Goal: Ask a question

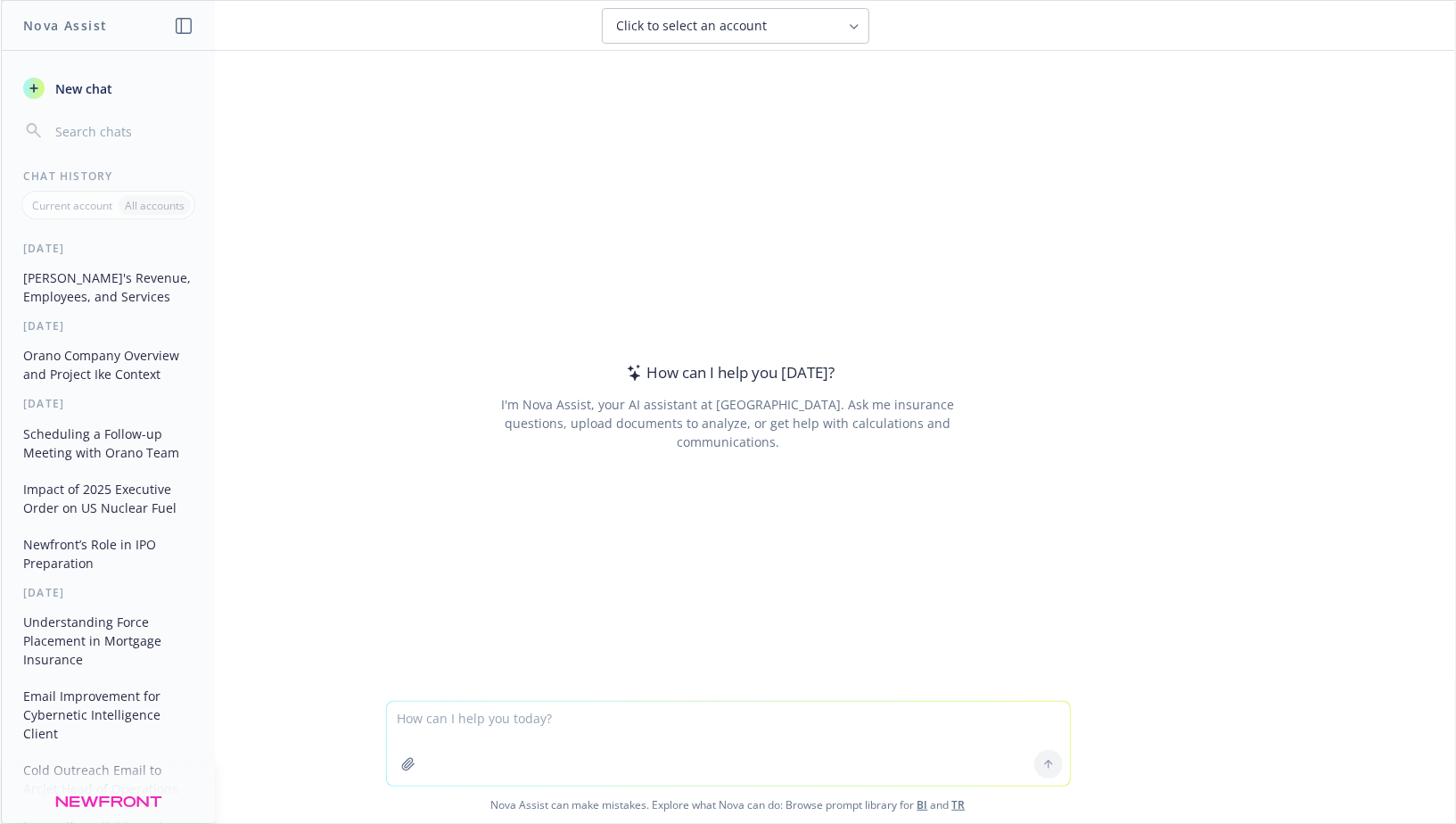
type textarea "a"
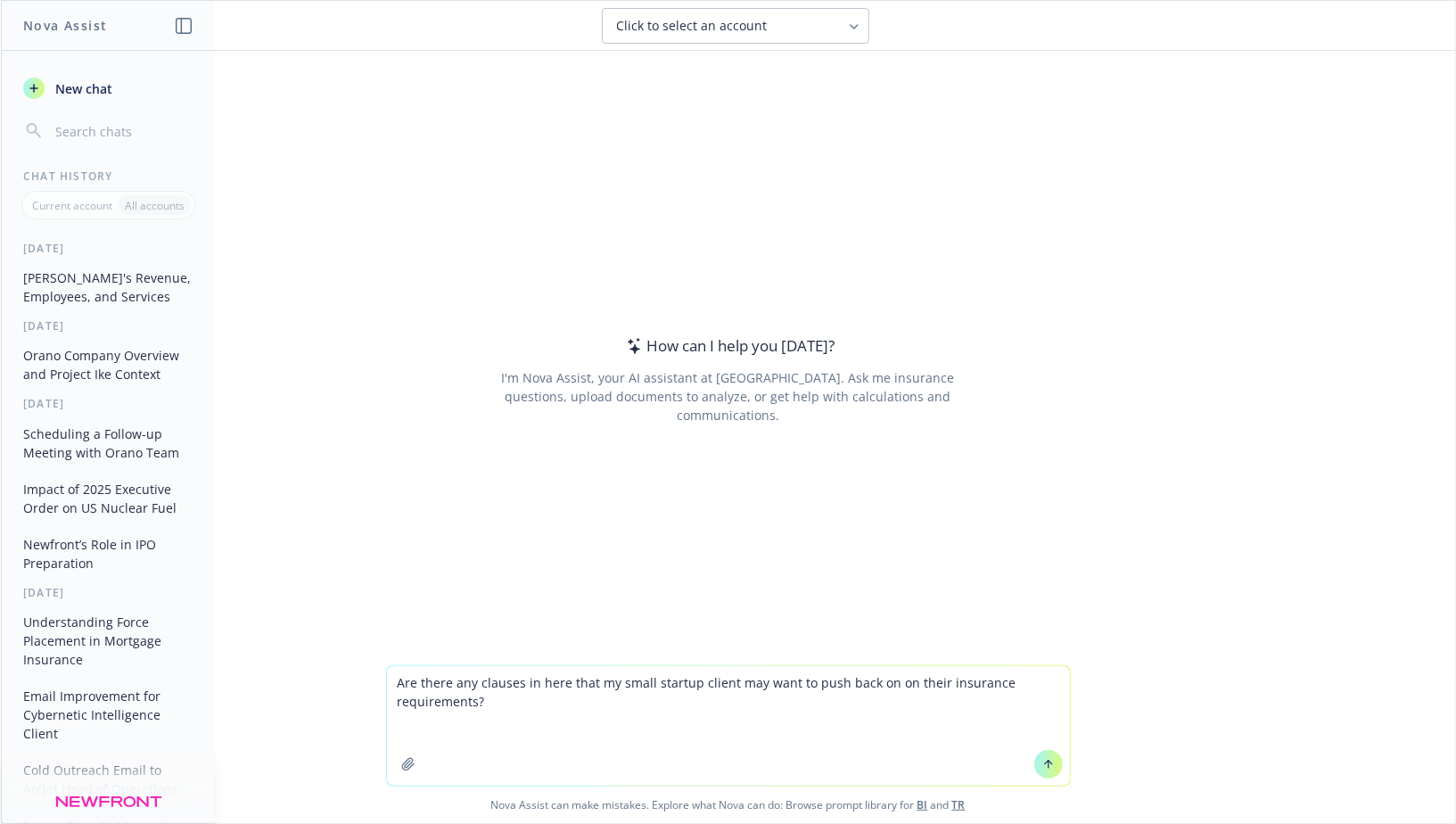
type textarea "Lor ipsum dol sitamet co adip elit se doeiu tempori utlabo etd magn al enim adm…"
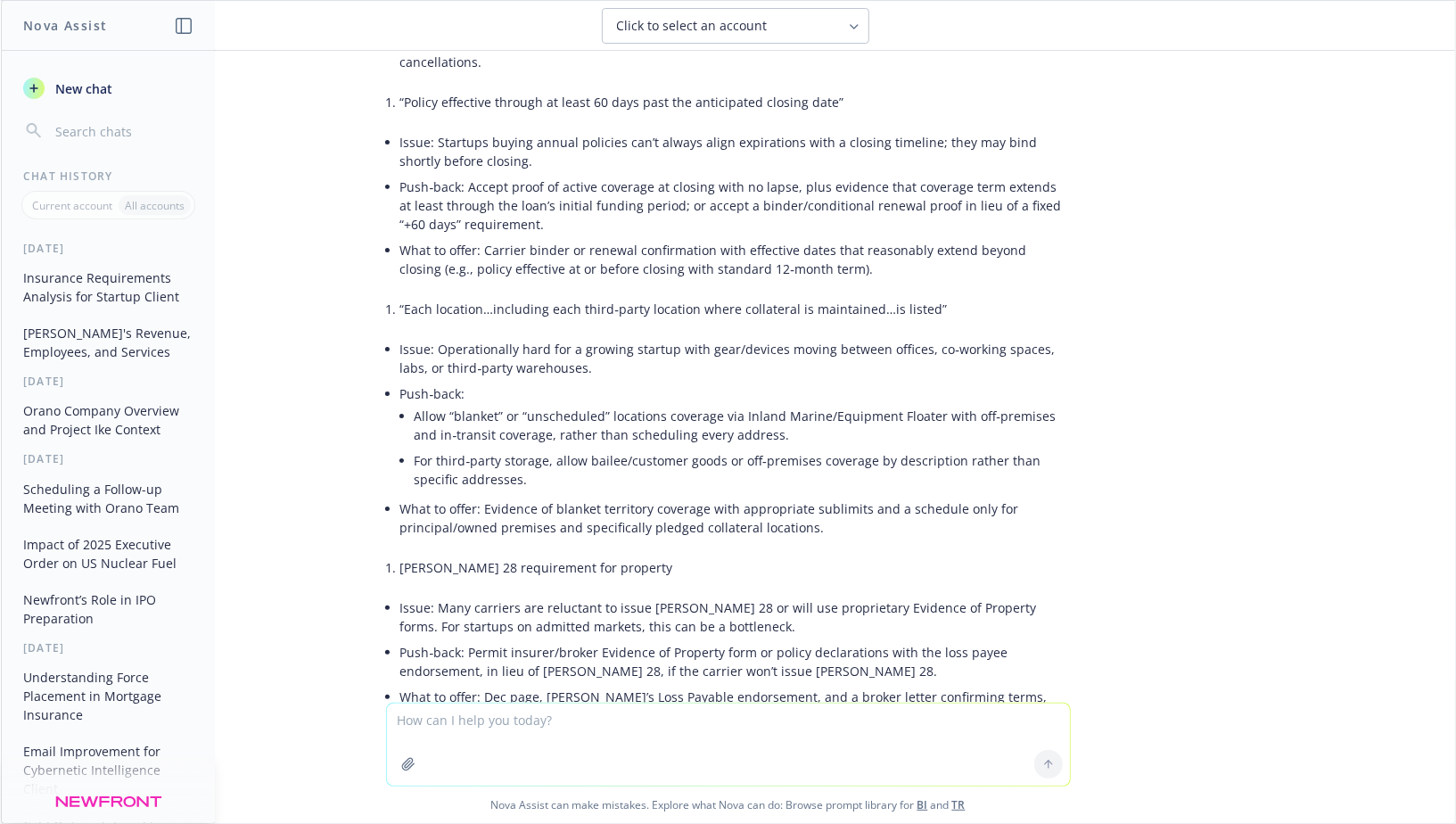
scroll to position [1882, 0]
click at [609, 596] on li "Issue: Many carriers are reluctant to issue [PERSON_NAME] 28 or will use propri…" at bounding box center [735, 618] width 671 height 45
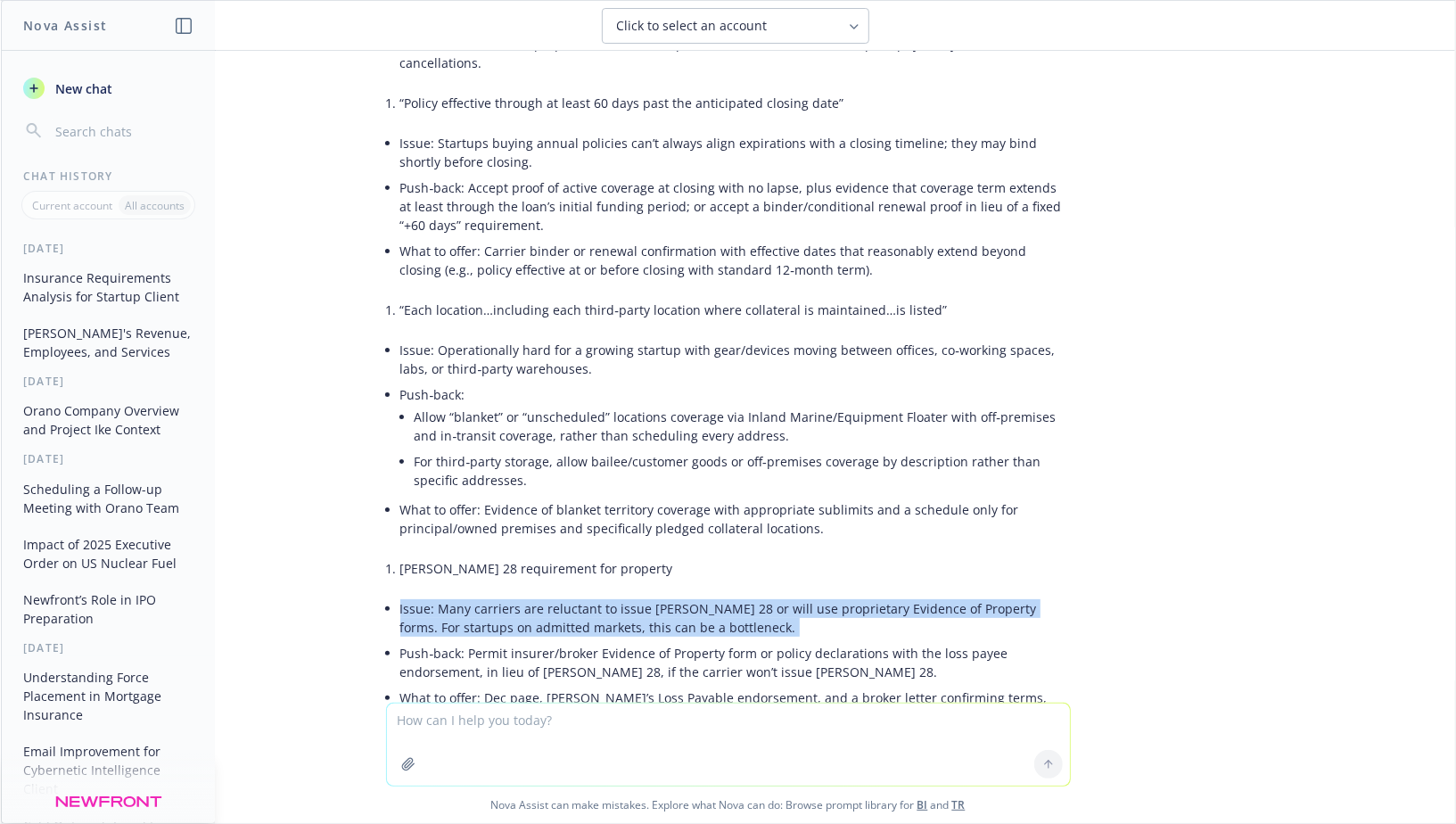
click at [609, 596] on li "Issue: Many carriers are reluctant to issue [PERSON_NAME] 28 or will use propri…" at bounding box center [735, 618] width 671 height 45
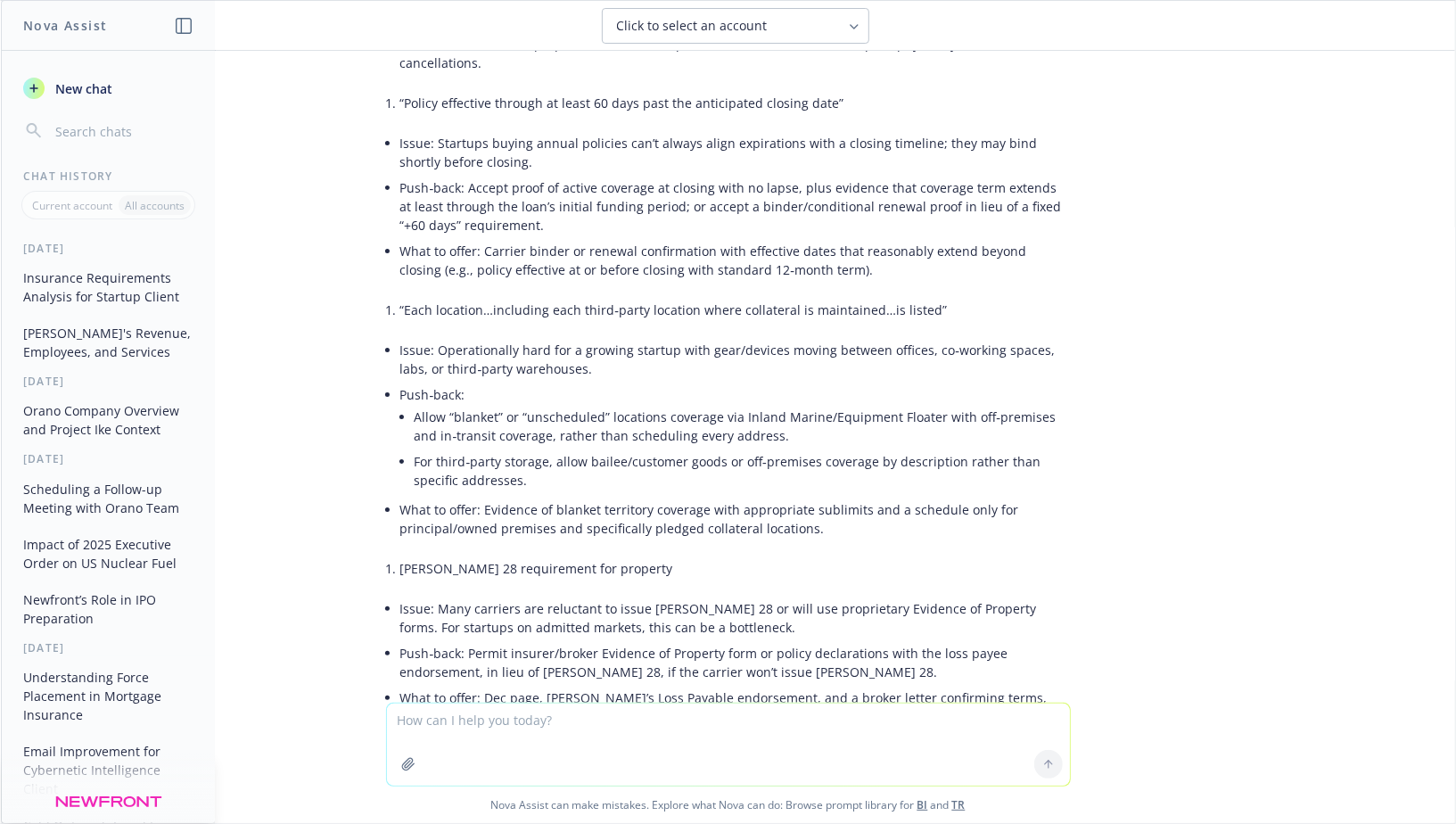
click at [574, 596] on li "Issue: Many carriers are reluctant to issue [PERSON_NAME] 28 or will use propri…" at bounding box center [735, 618] width 671 height 45
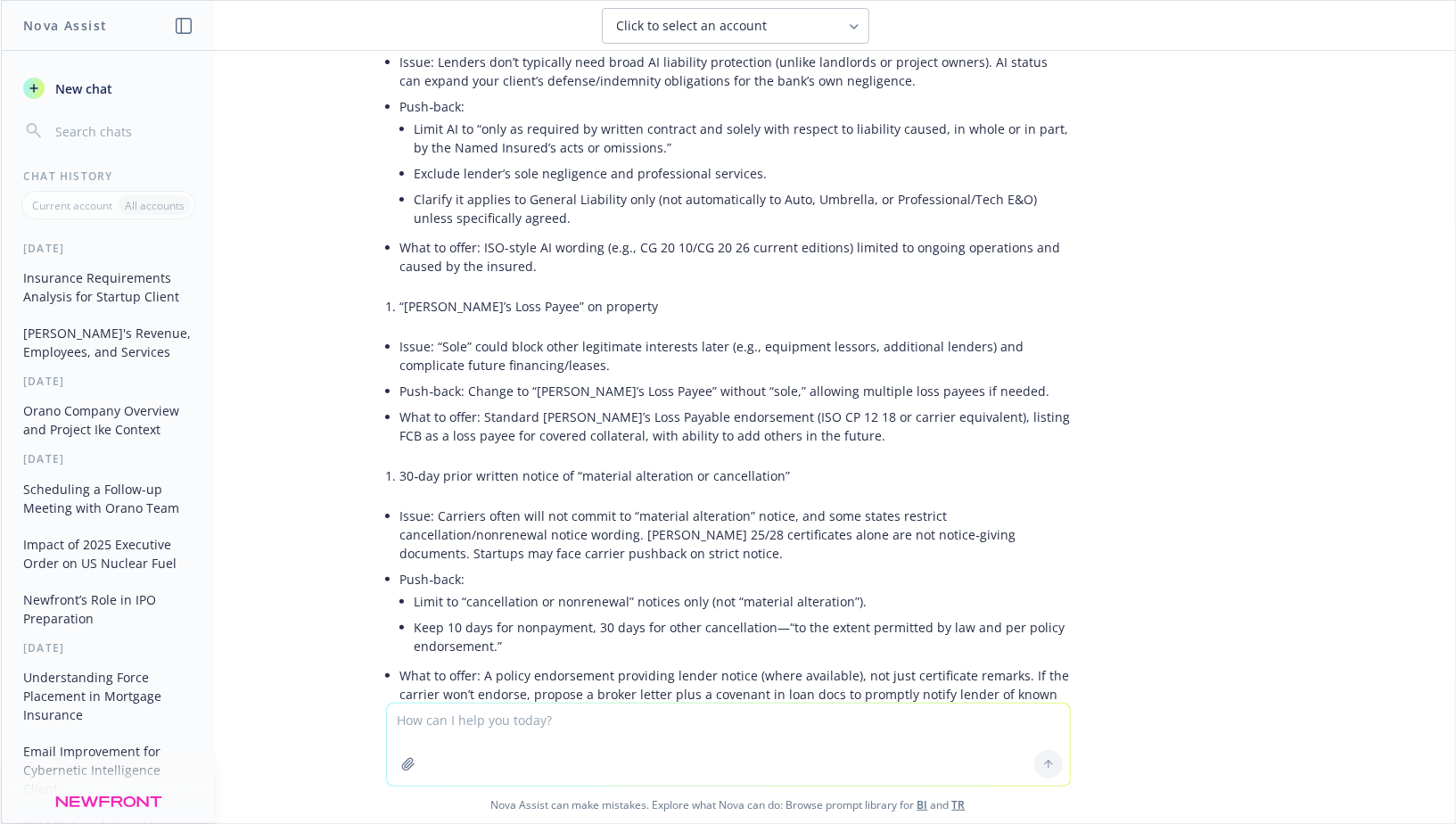
scroll to position [1245, 0]
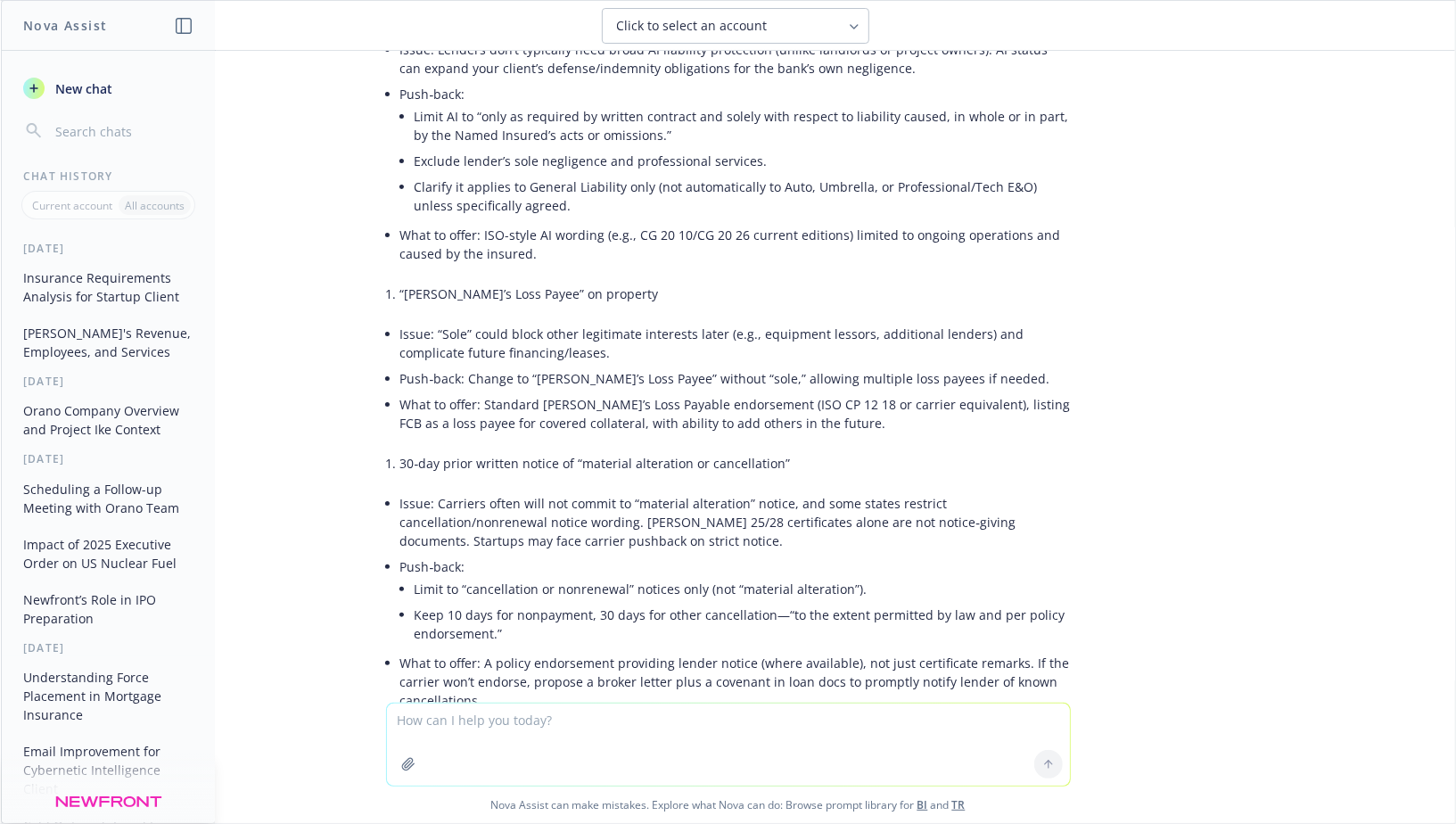
click at [498, 321] on li "Issue: “Sole” could block other legitimate interests later (e.g., equipment les…" at bounding box center [735, 343] width 671 height 45
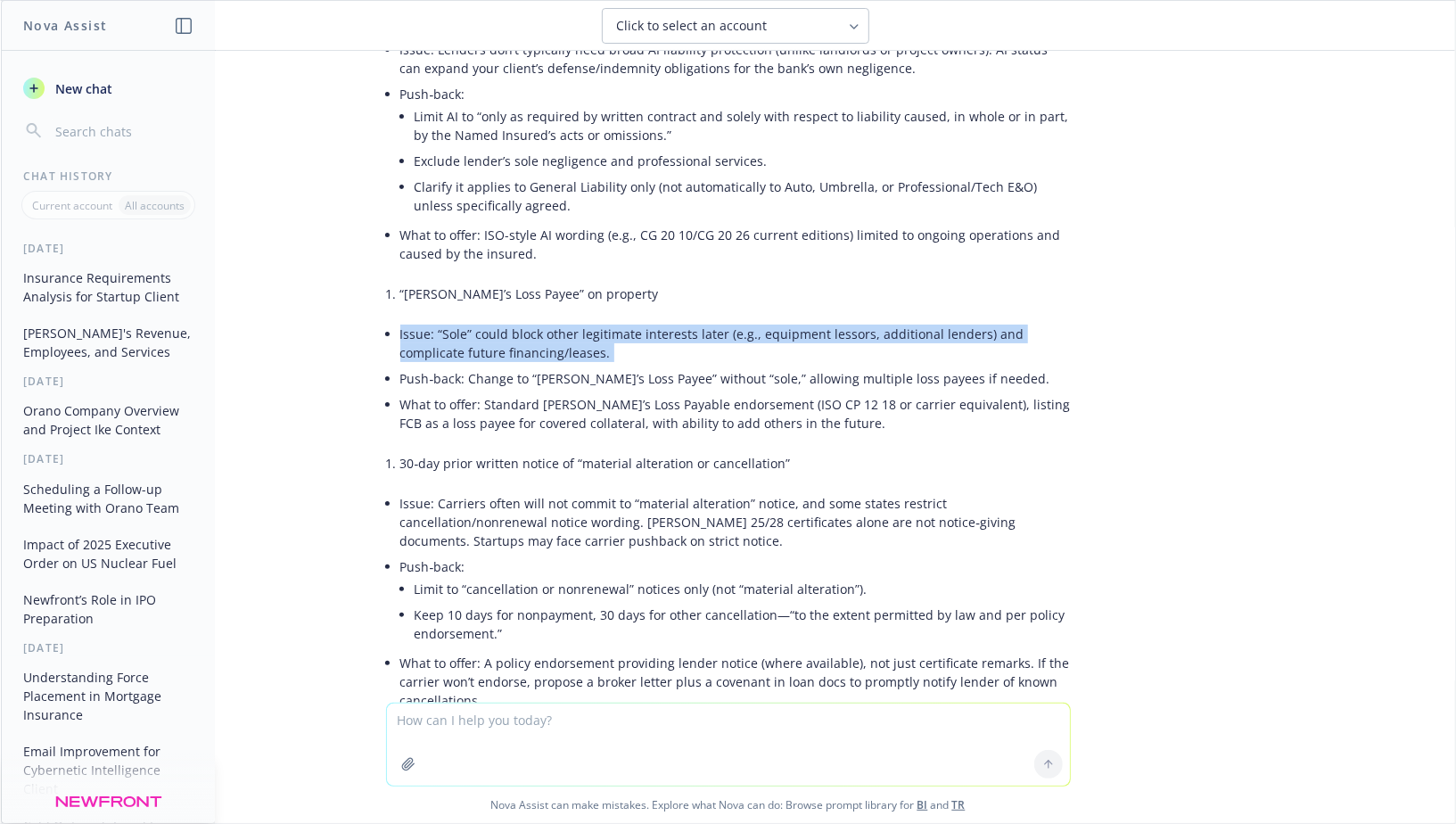
click at [498, 321] on li "Issue: “Sole” could block other legitimate interests later (e.g., equipment les…" at bounding box center [735, 343] width 671 height 45
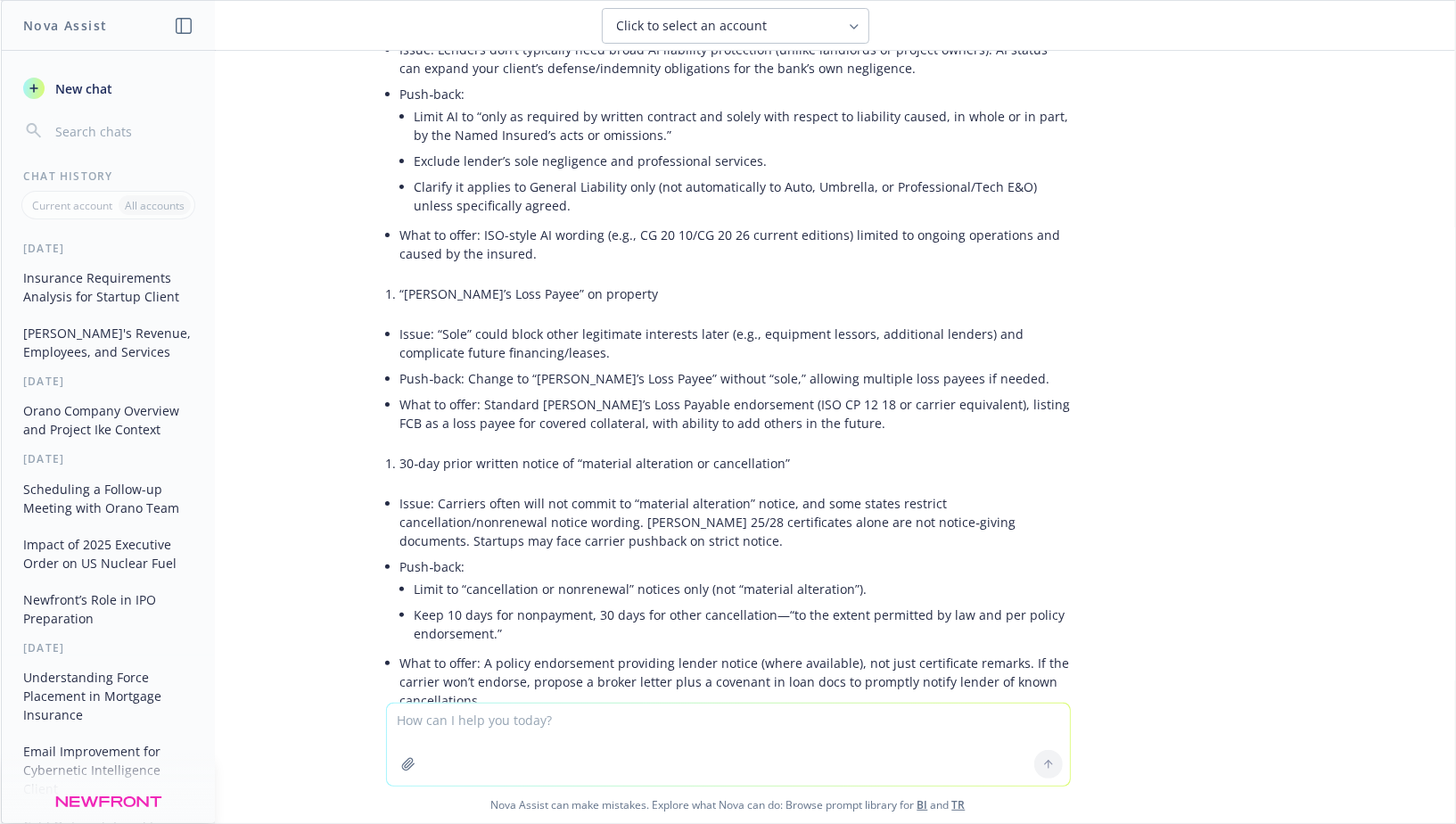
click at [553, 321] on li "Issue: “Sole” could block other legitimate interests later (e.g., equipment les…" at bounding box center [735, 343] width 671 height 45
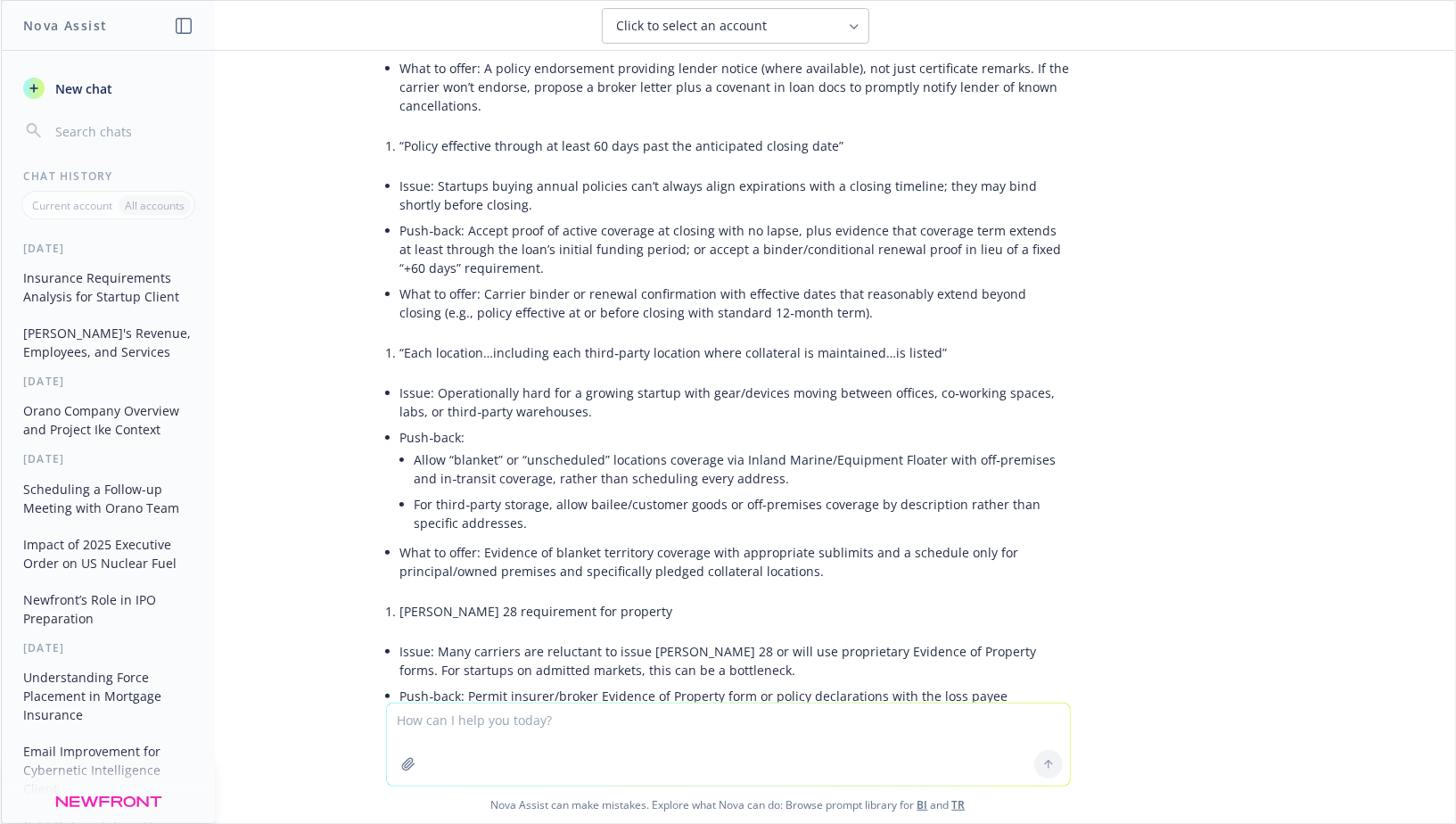
scroll to position [1853, 0]
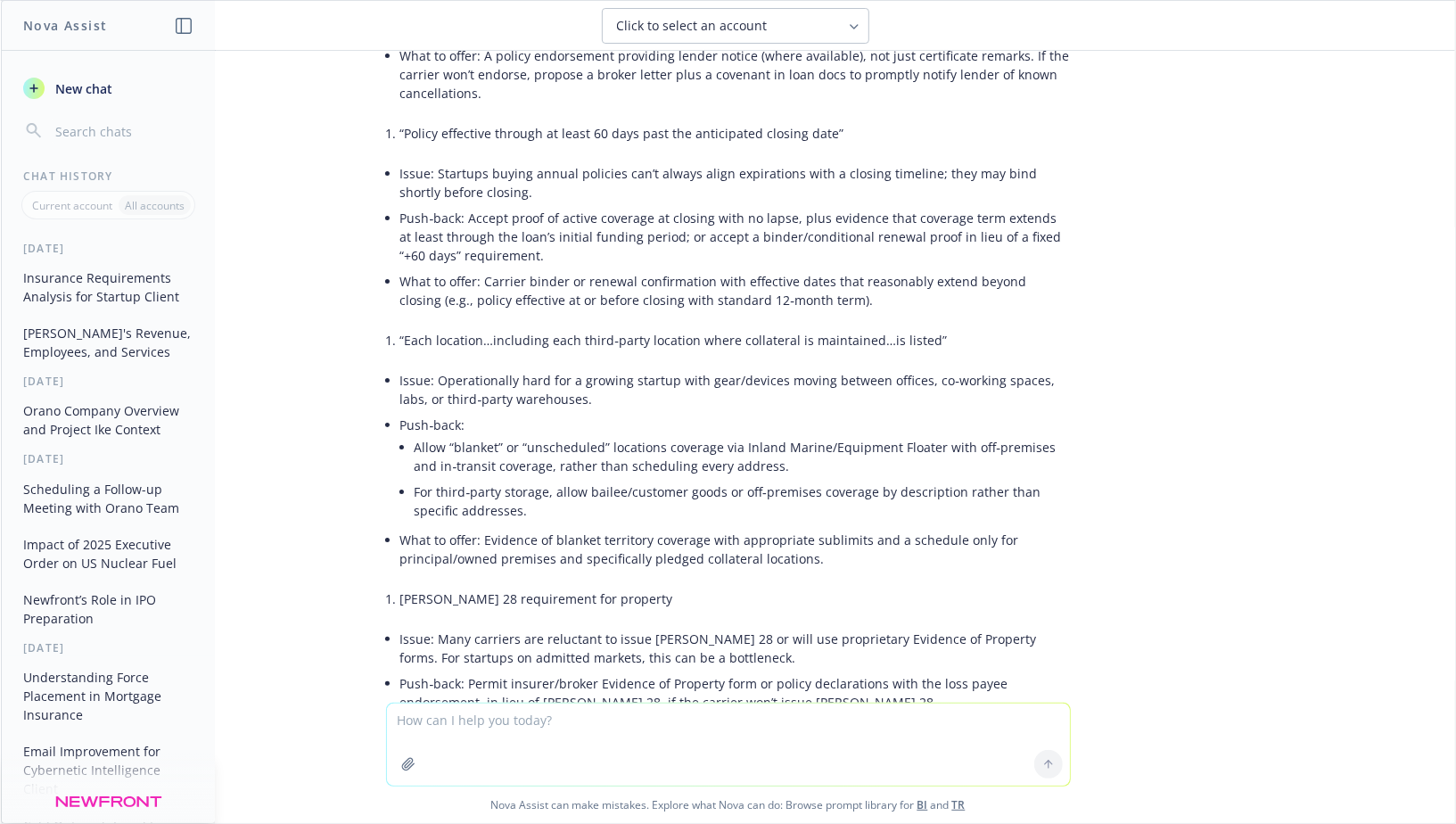
click at [552, 367] on li "Issue: Operationally hard for a growing startup with gear/devices moving betwee…" at bounding box center [735, 389] width 671 height 45
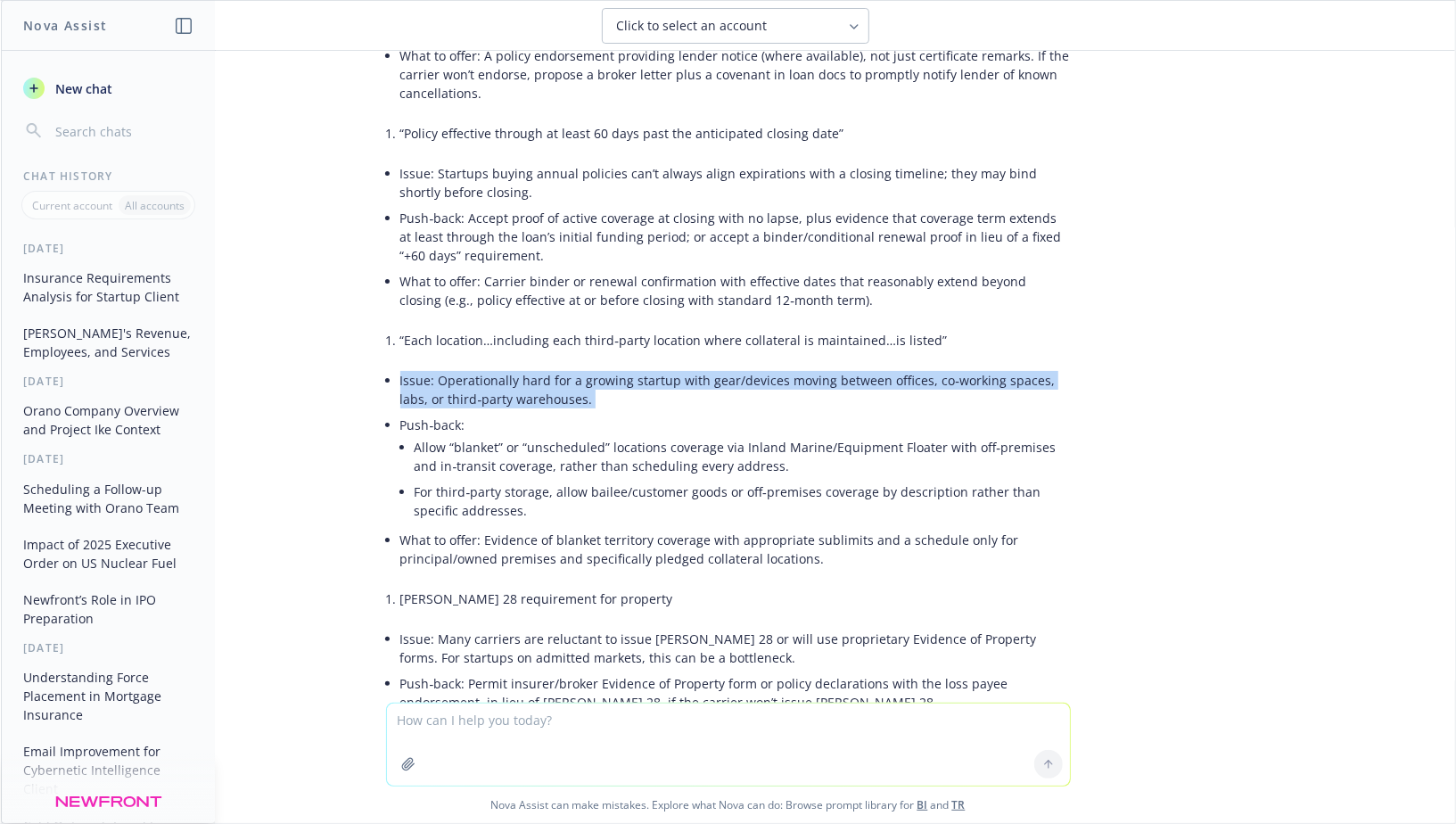
click at [552, 367] on li "Issue: Operationally hard for a growing startup with gear/devices moving betwee…" at bounding box center [735, 389] width 671 height 45
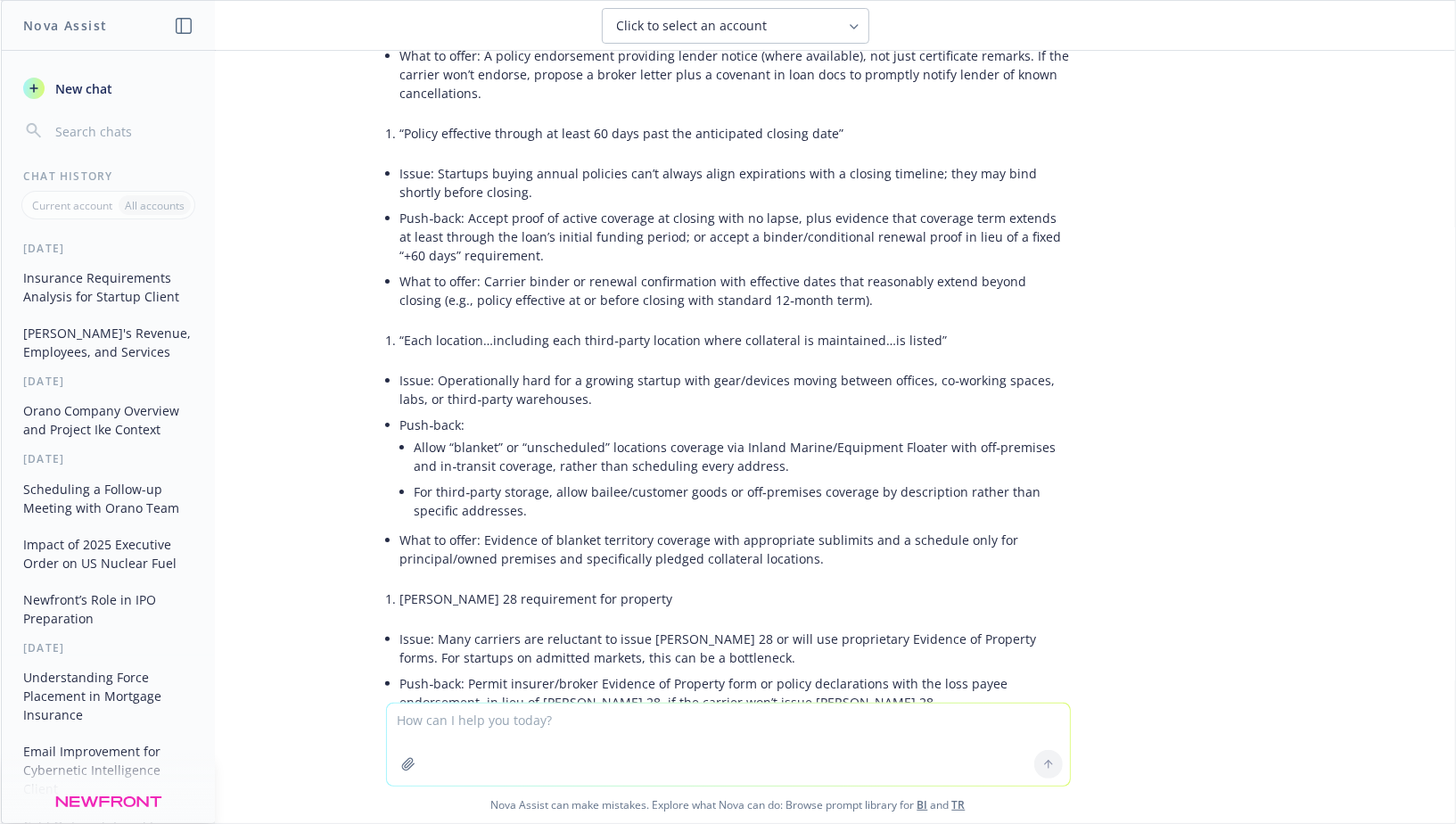
click at [572, 367] on li "Issue: Operationally hard for a growing startup with gear/devices moving betwee…" at bounding box center [735, 389] width 671 height 45
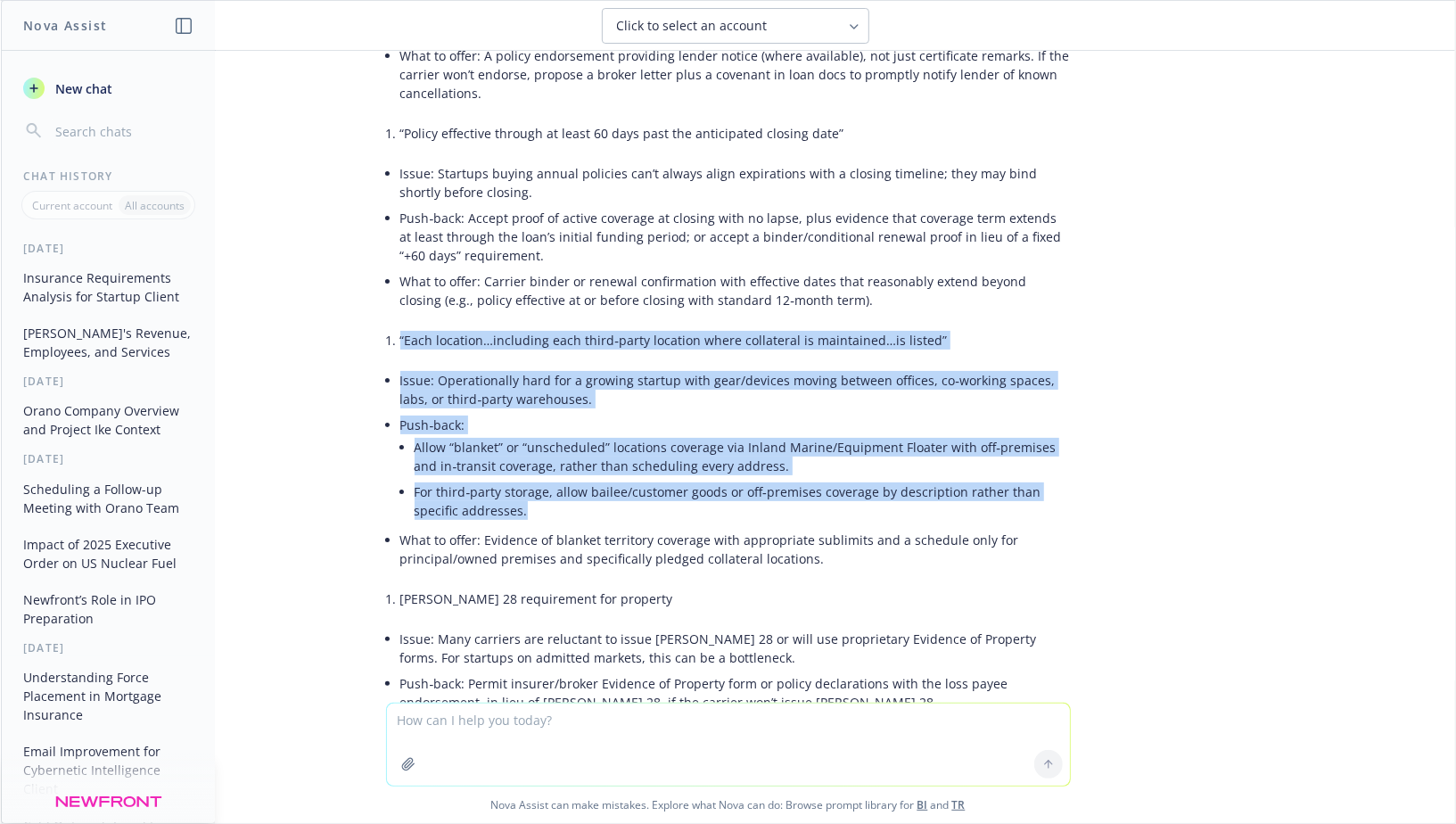
drag, startPoint x: 503, startPoint y: 467, endPoint x: 381, endPoint y: 297, distance: 209.2
click at [381, 297] on div "Short answer: Yes—there are several spots a small startup can reasonably narrow…" at bounding box center [728, 519] width 714 height 2481
copy div "“Each location…including each third‑party location where collateral is maintain…"
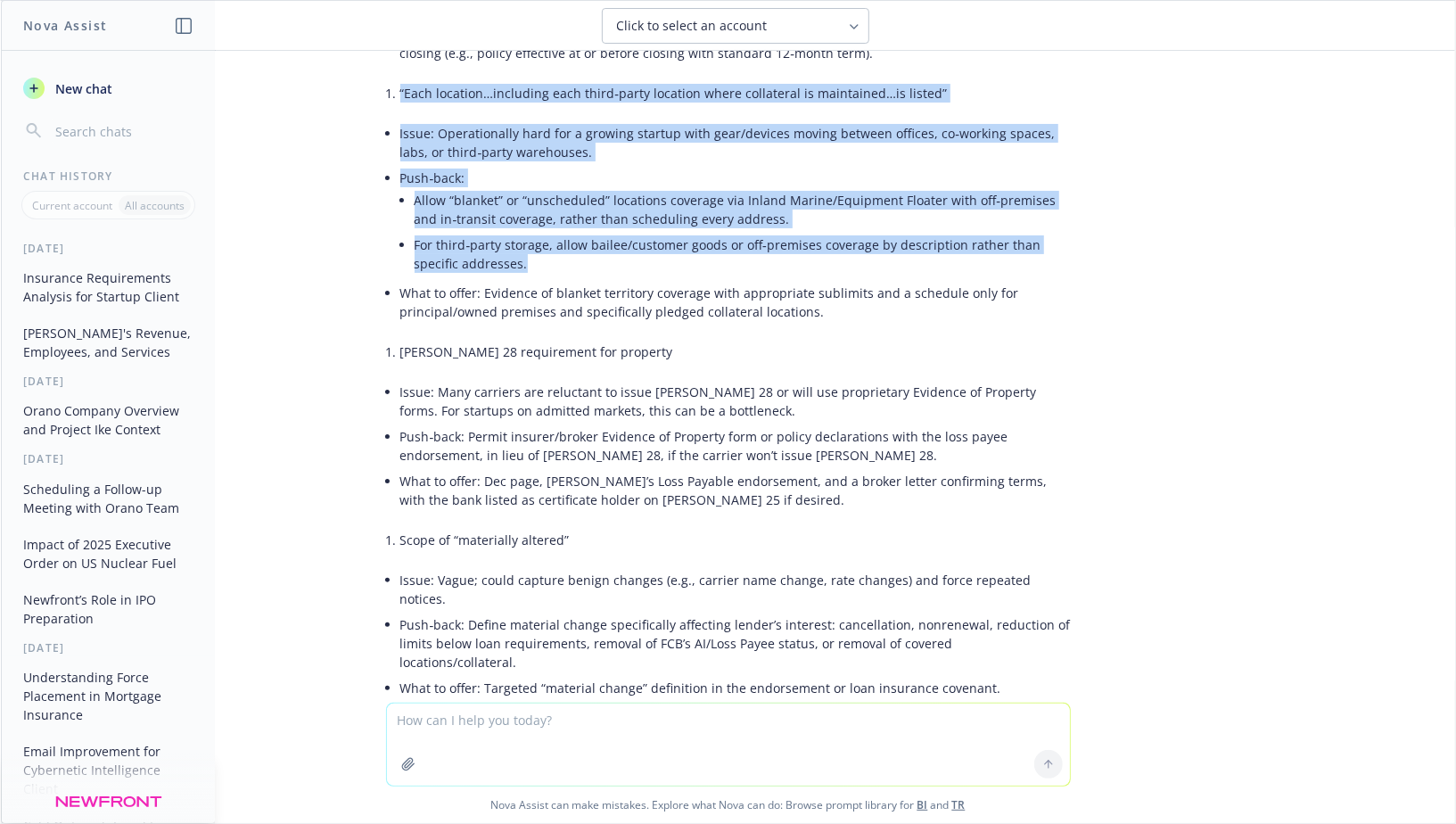
scroll to position [2101, 0]
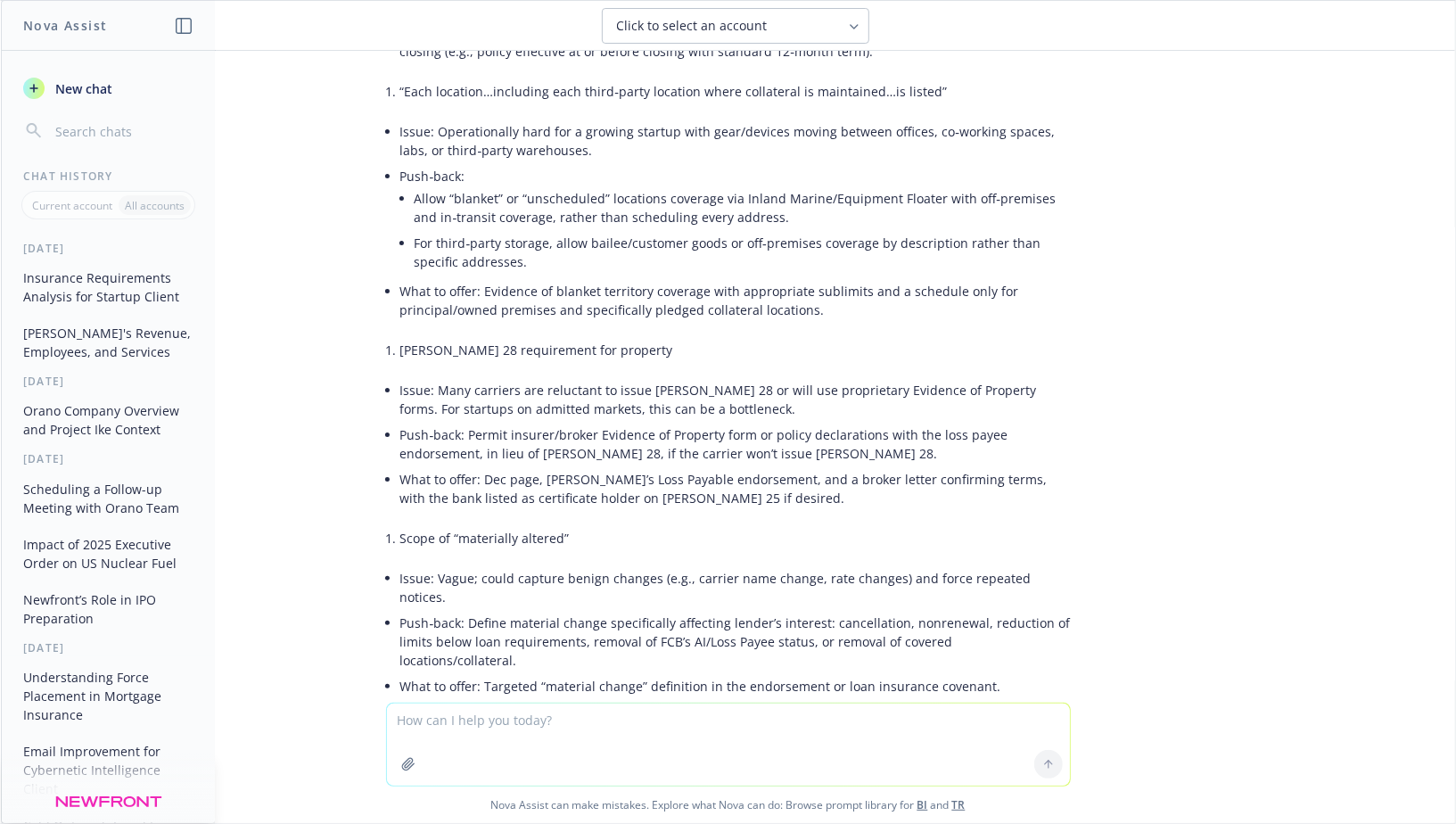
click at [532, 377] on li "Issue: Many carriers are reluctant to issue [PERSON_NAME] 28 or will use propri…" at bounding box center [735, 399] width 671 height 45
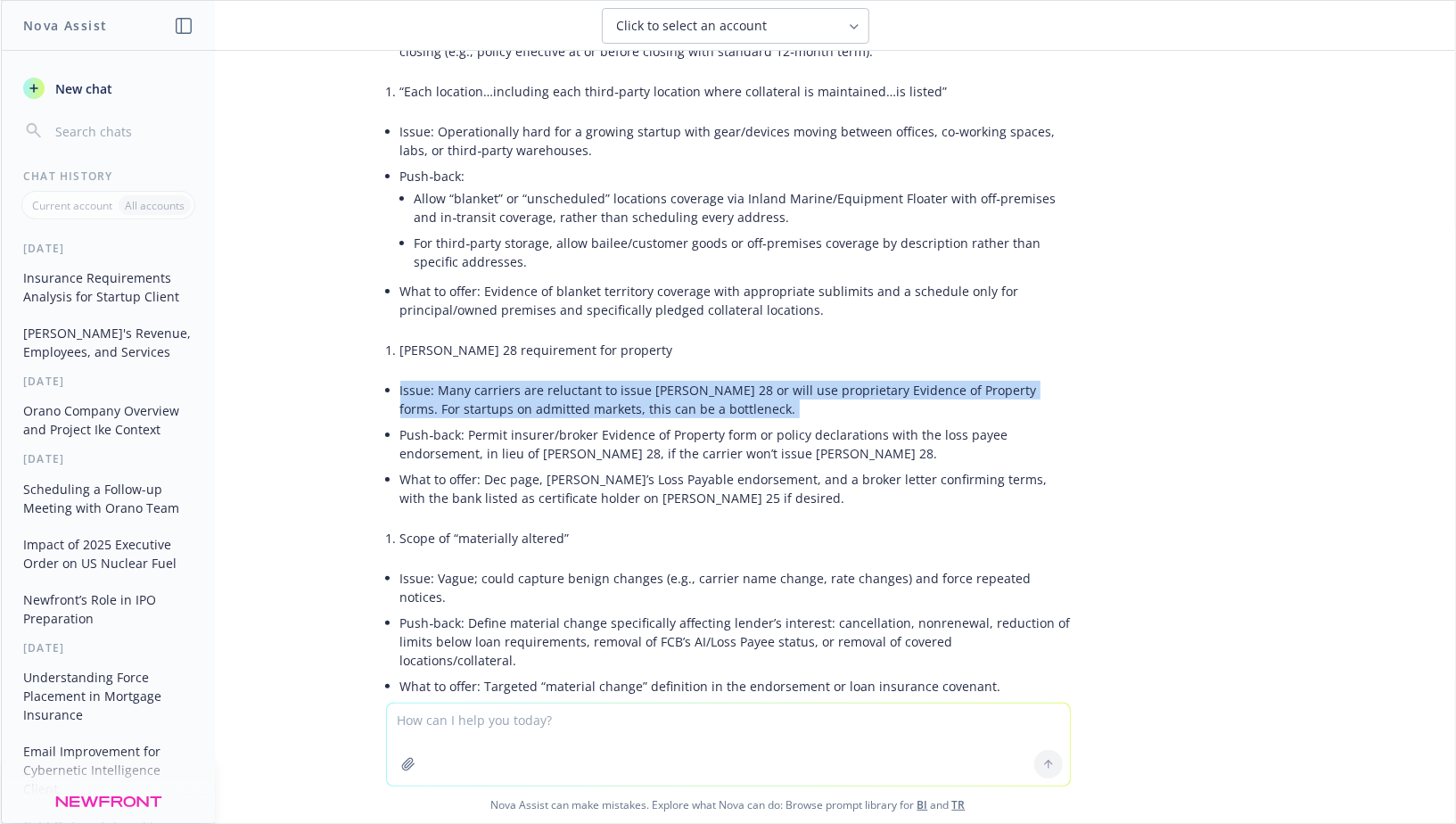
click at [532, 377] on li "Issue: Many carriers are reluctant to issue [PERSON_NAME] 28 or will use propri…" at bounding box center [735, 399] width 671 height 45
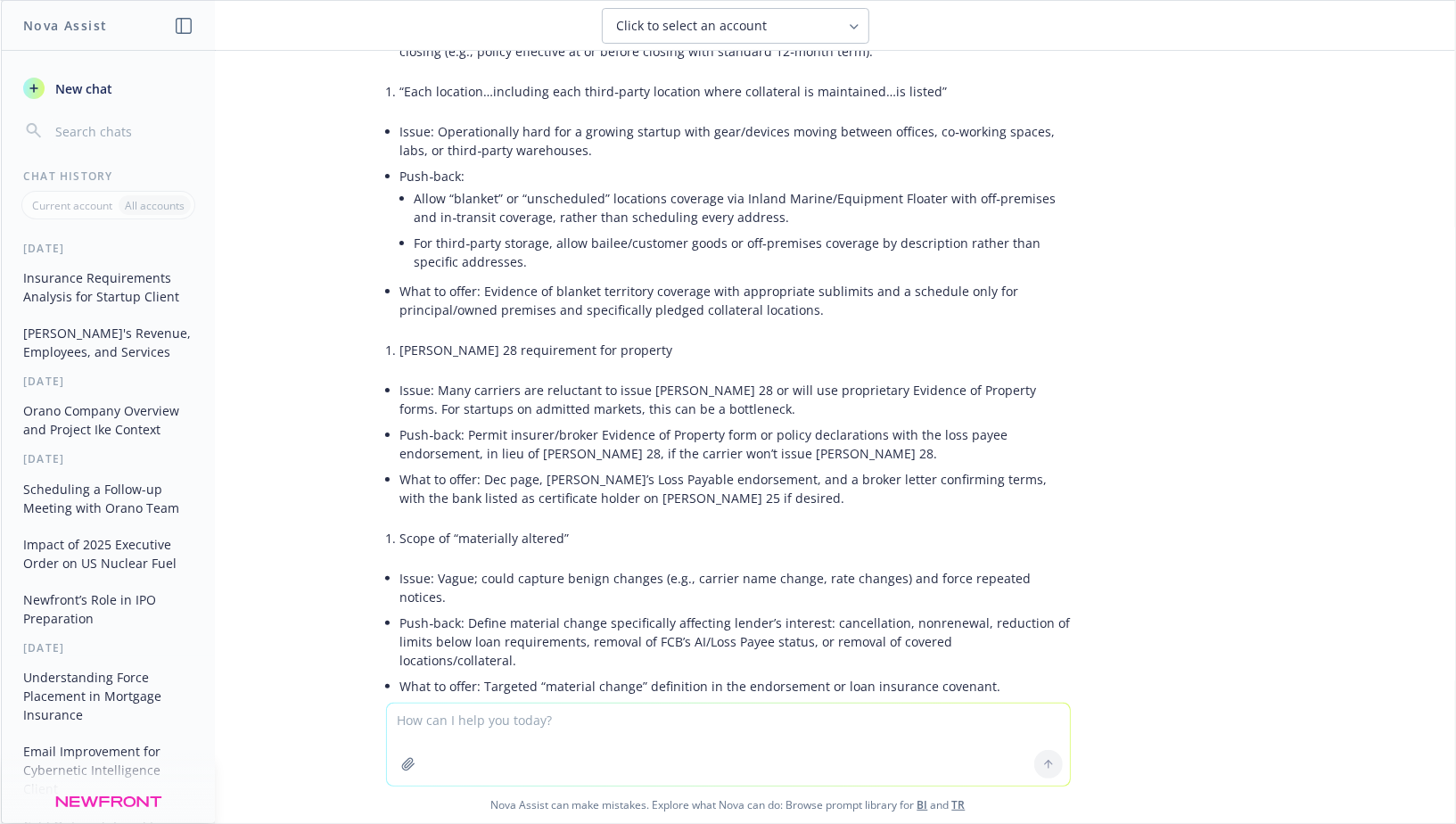
click at [546, 377] on li "Issue: Many carriers are reluctant to issue [PERSON_NAME] 28 or will use propri…" at bounding box center [735, 399] width 671 height 45
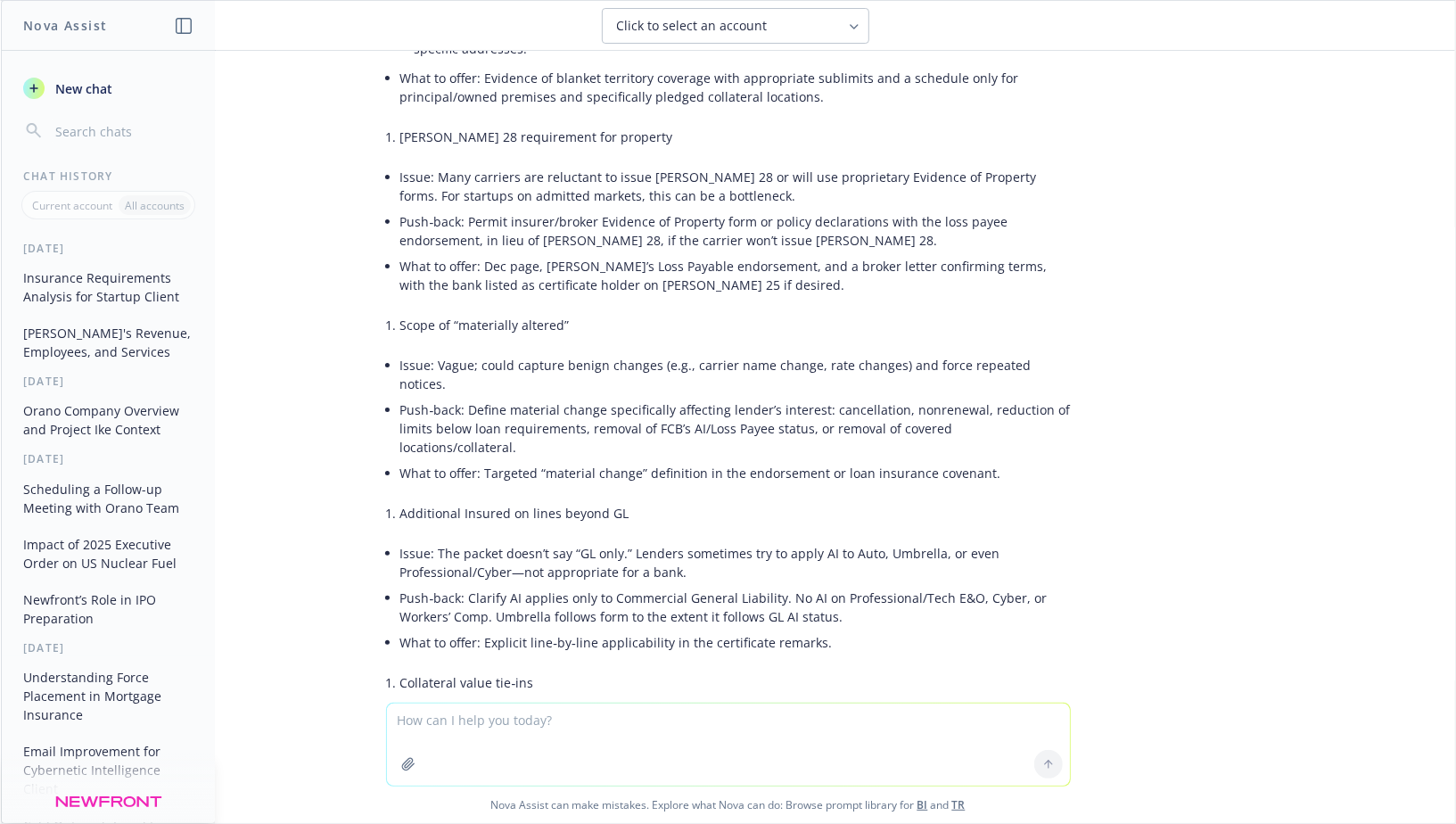
scroll to position [2329, 0]
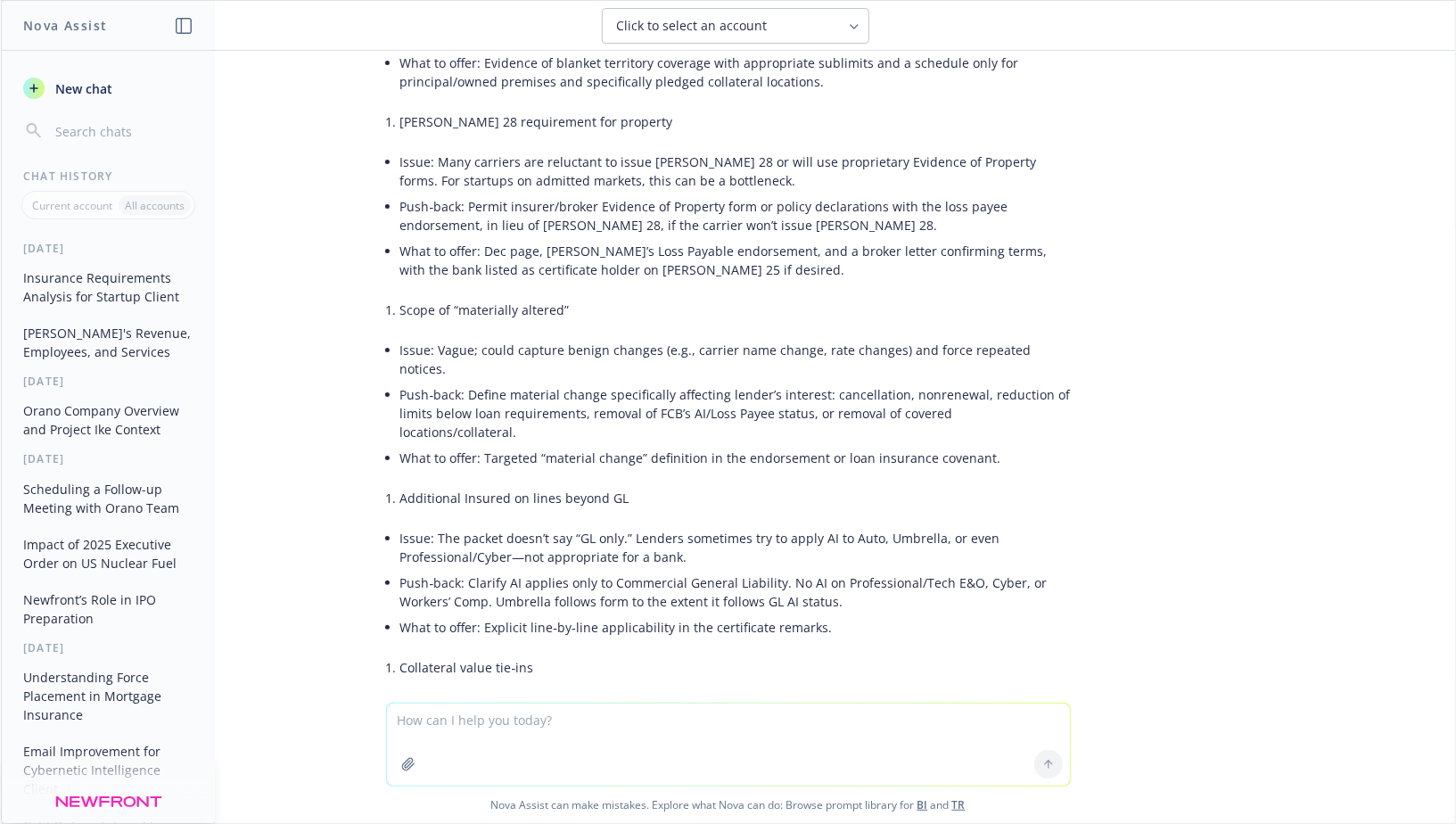
click at [548, 337] on li "Issue: Vague; could capture benign changes (e.g., carrier name change, rate cha…" at bounding box center [735, 359] width 671 height 45
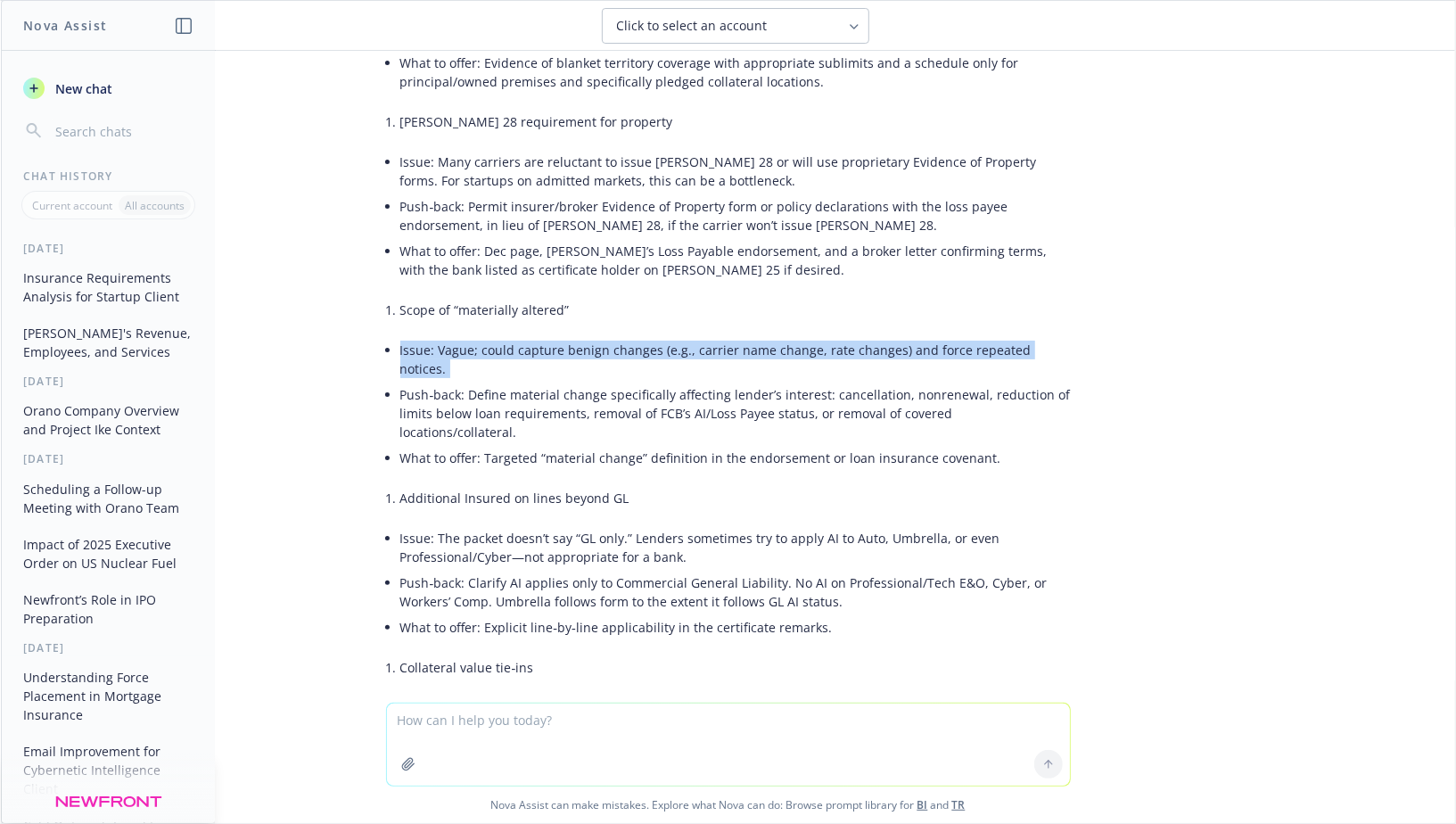
click at [548, 337] on li "Issue: Vague; could capture benign changes (e.g., carrier name change, rate cha…" at bounding box center [735, 359] width 671 height 45
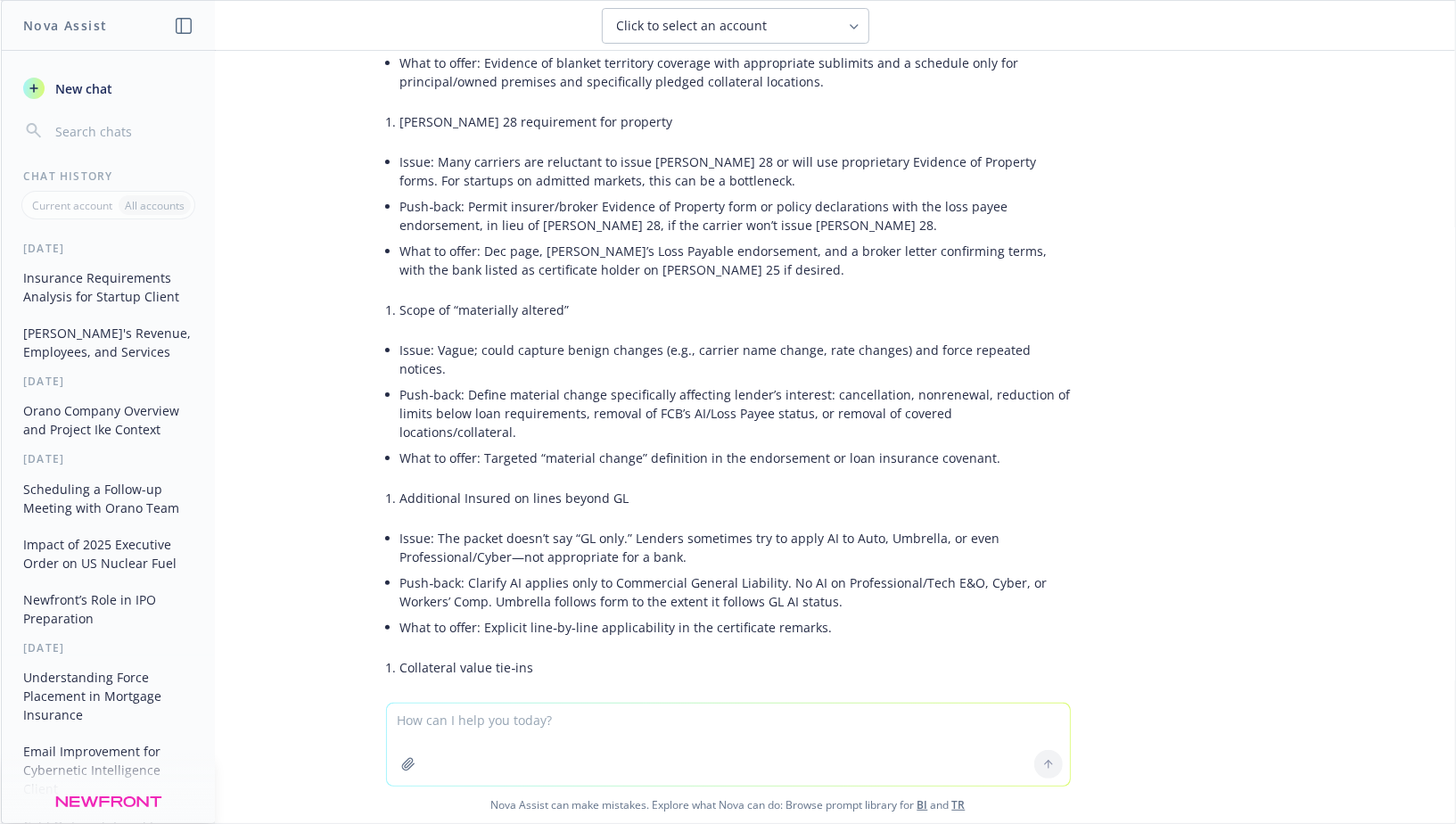
click at [523, 337] on li "Issue: Vague; could capture benign changes (e.g., carrier name change, rate cha…" at bounding box center [735, 359] width 671 height 45
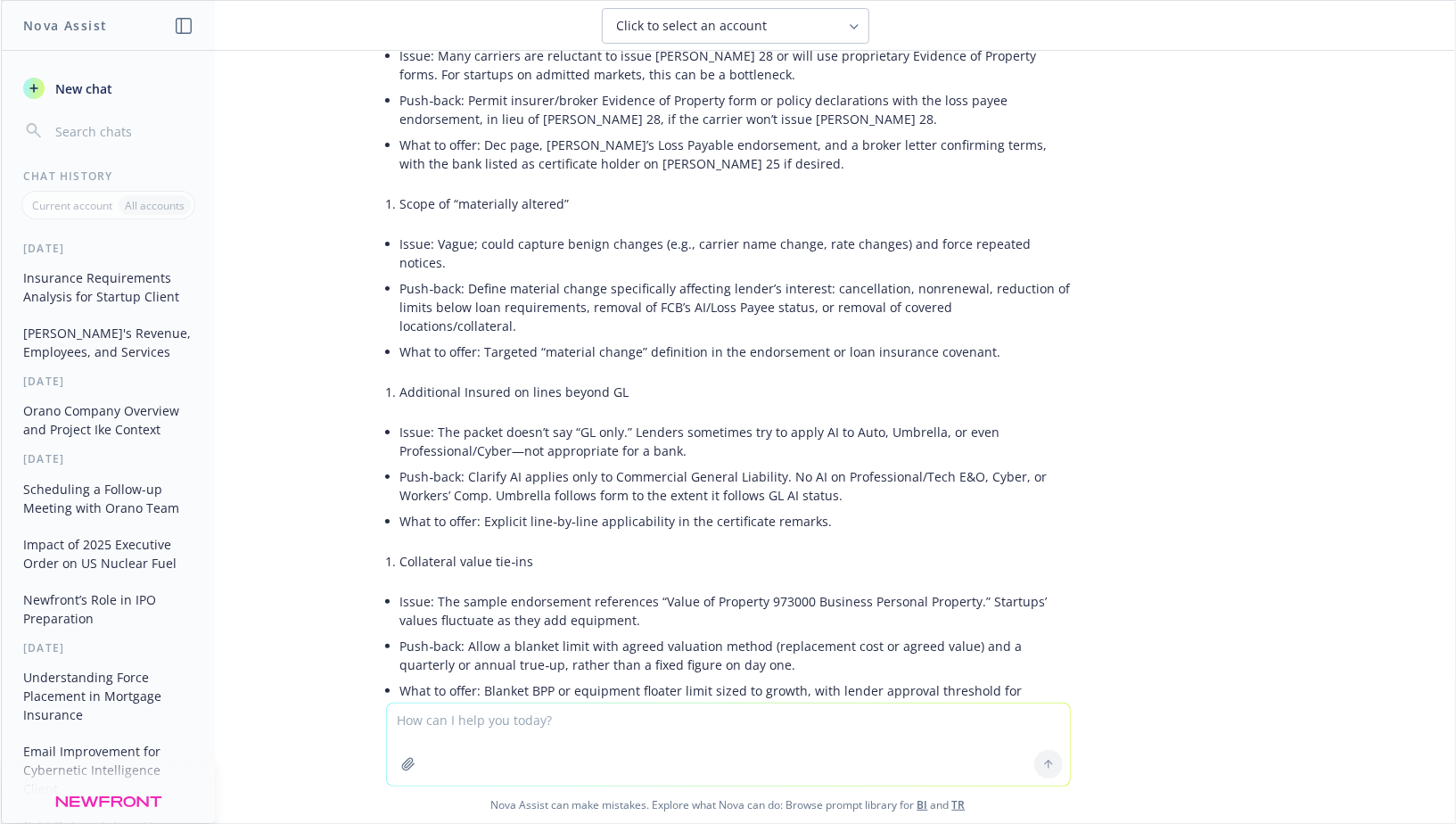
scroll to position [2446, 0]
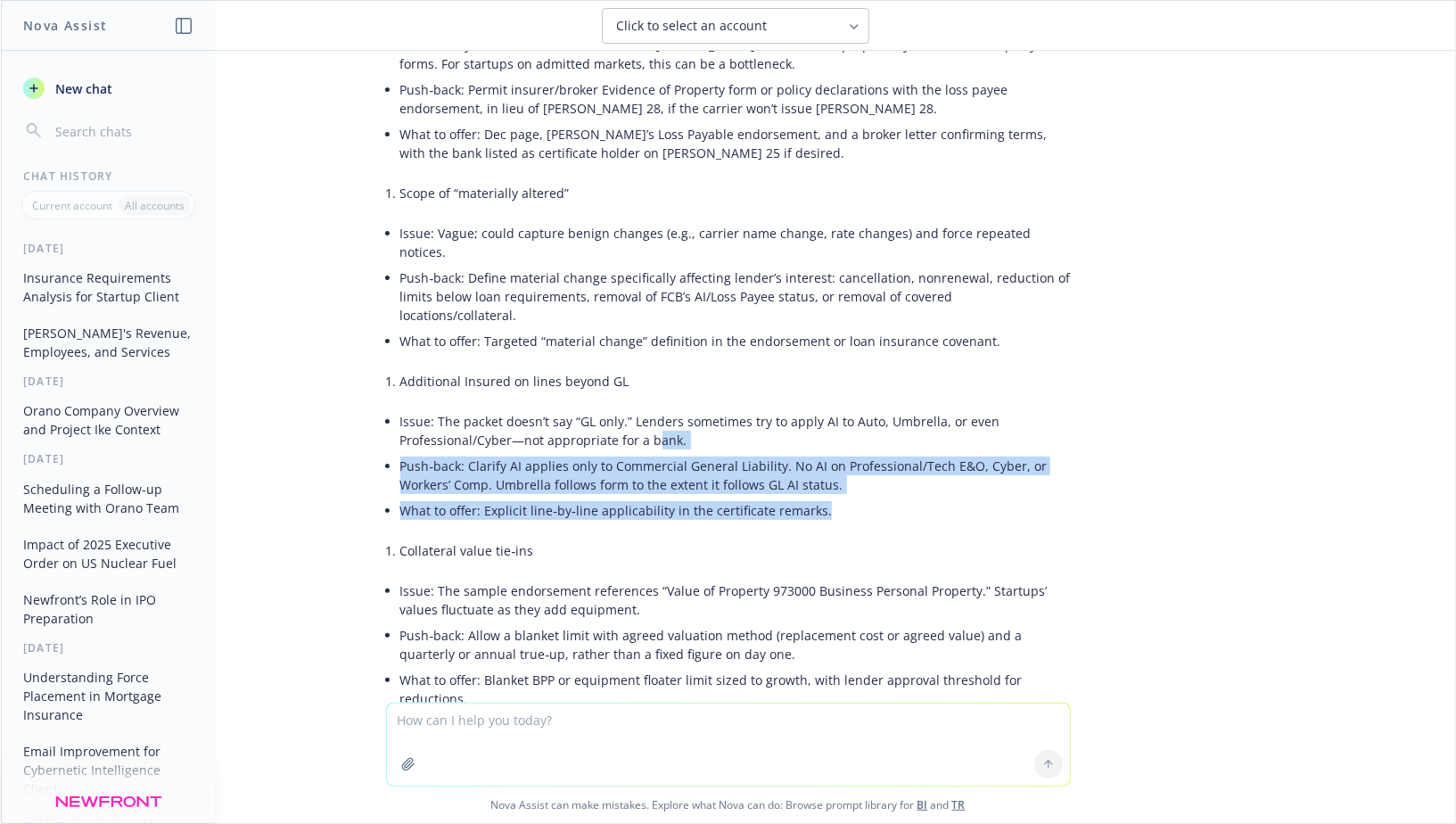
drag, startPoint x: 830, startPoint y: 429, endPoint x: 649, endPoint y: 359, distance: 194.1
click at [651, 408] on ul "Issue: The packet doesn’t say “GL only.” Lenders sometimes try to apply AI to A…" at bounding box center [735, 465] width 671 height 115
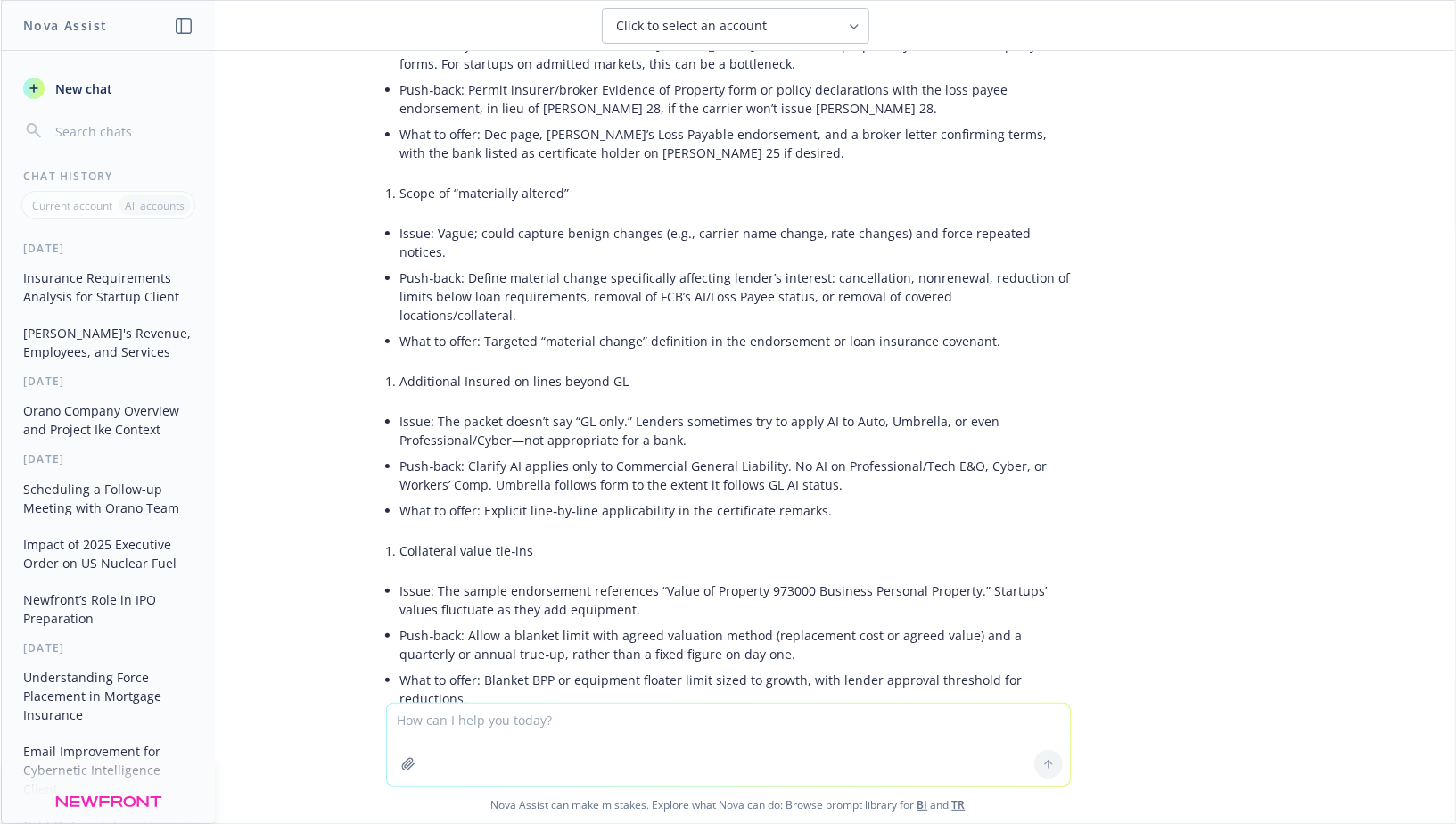
click at [642, 453] on li "Push‑back: Clarify AI applies only to Commercial General Liability. No AI on Pr…" at bounding box center [735, 475] width 671 height 45
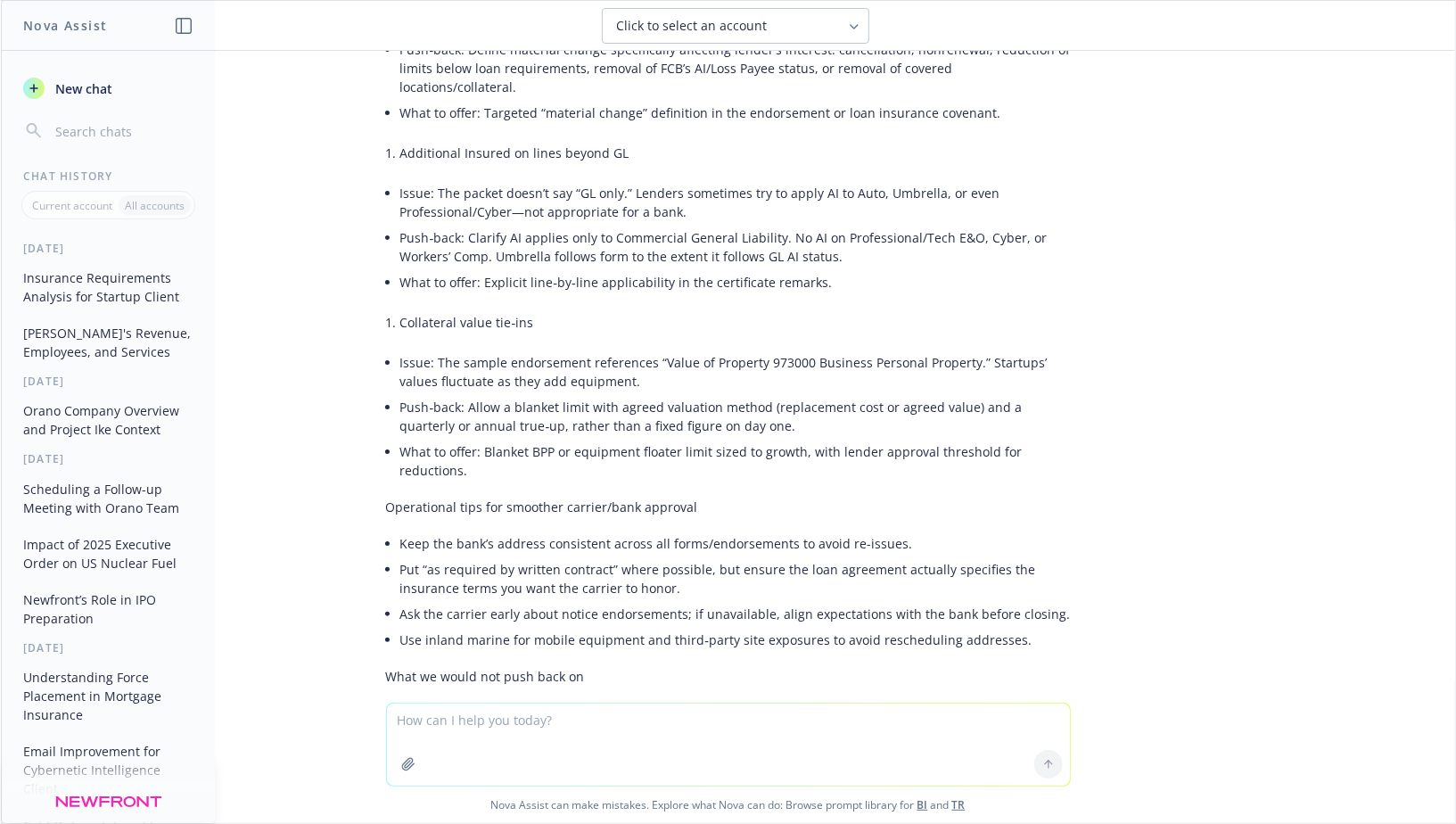
scroll to position [2682, 0]
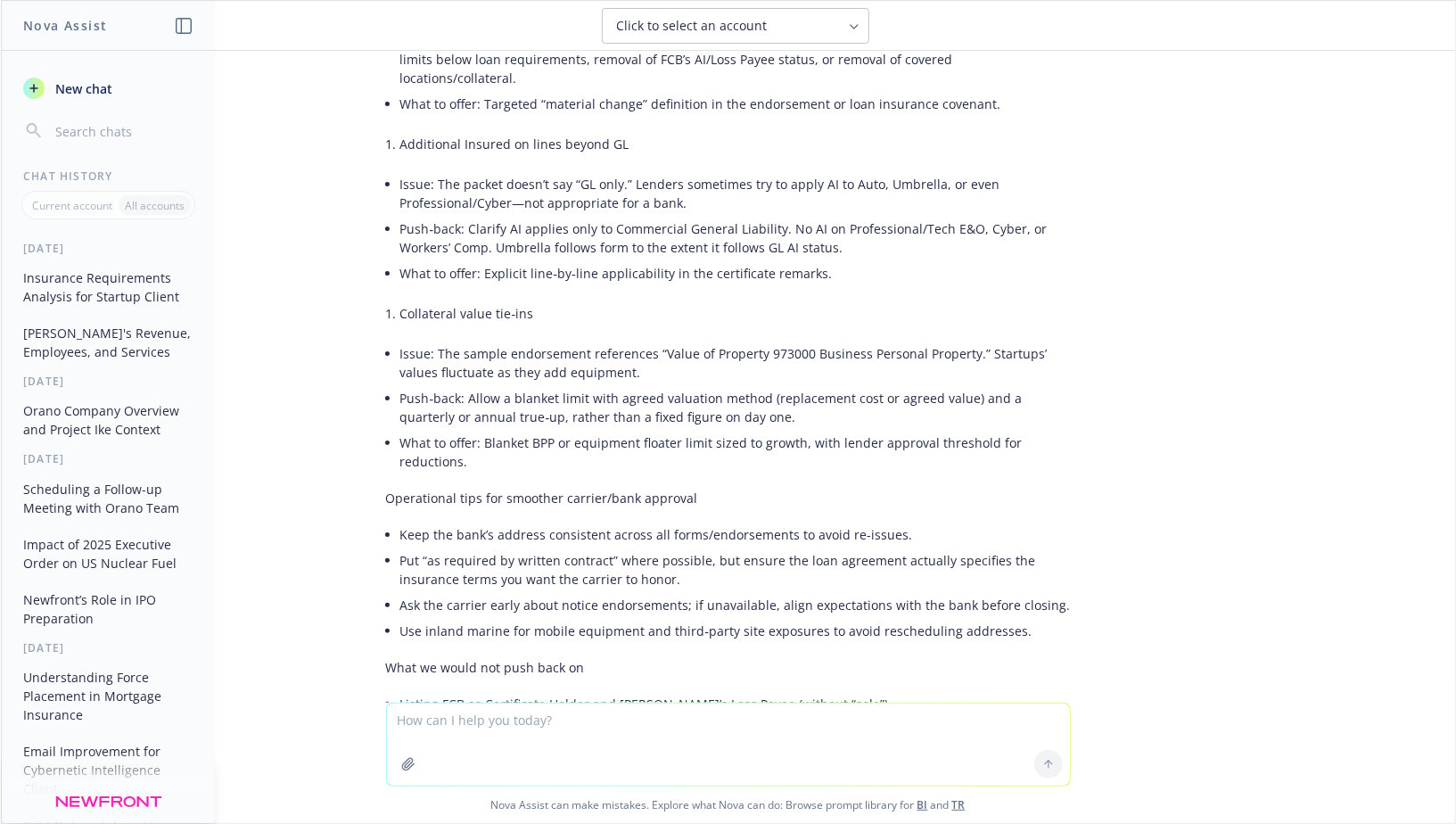
click at [546, 340] on li "Issue: The sample endorsement references “Value of Property 973000 Business Per…" at bounding box center [735, 362] width 671 height 45
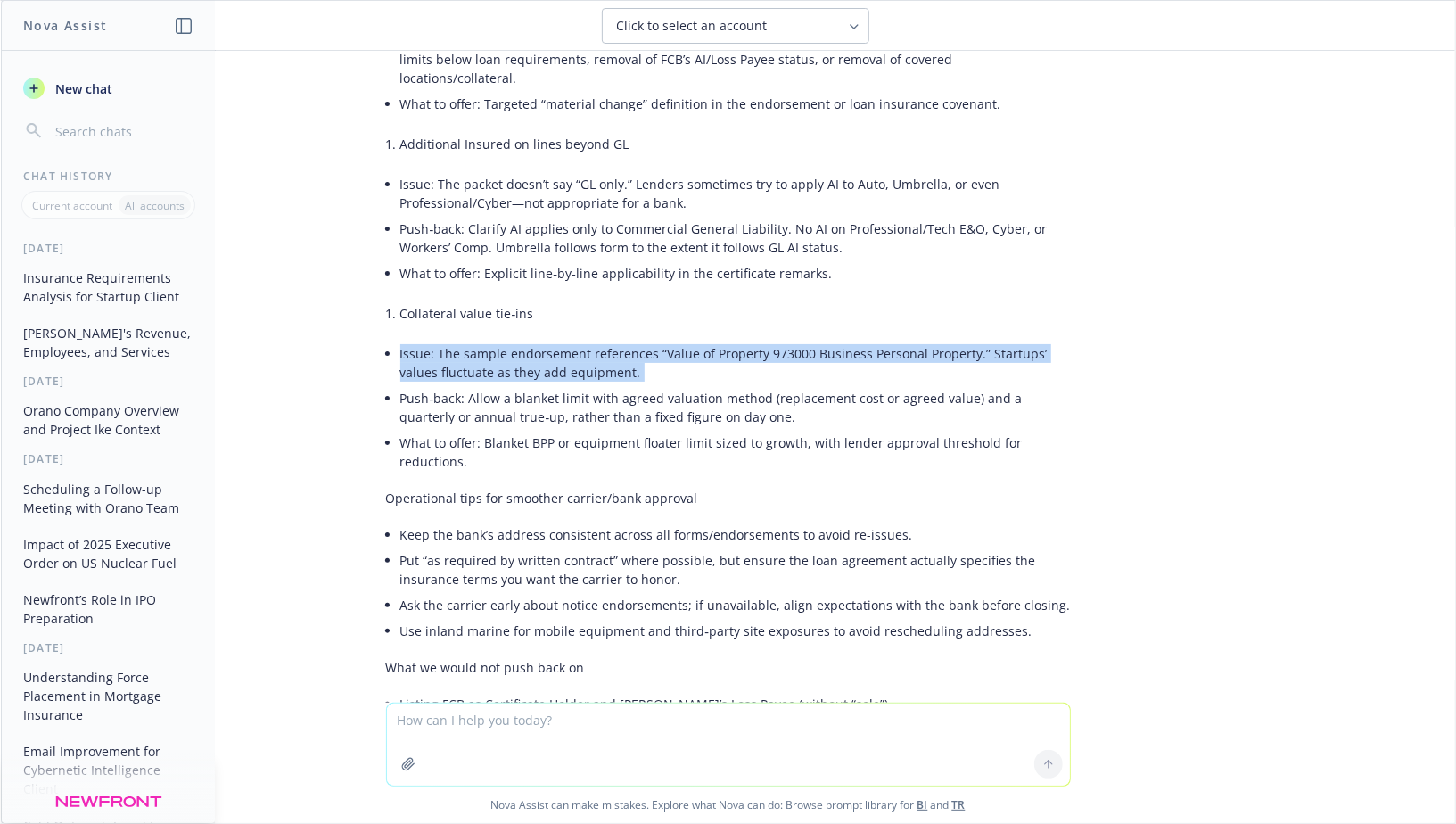
click at [546, 340] on li "Issue: The sample endorsement references “Value of Property 973000 Business Per…" at bounding box center [735, 362] width 671 height 45
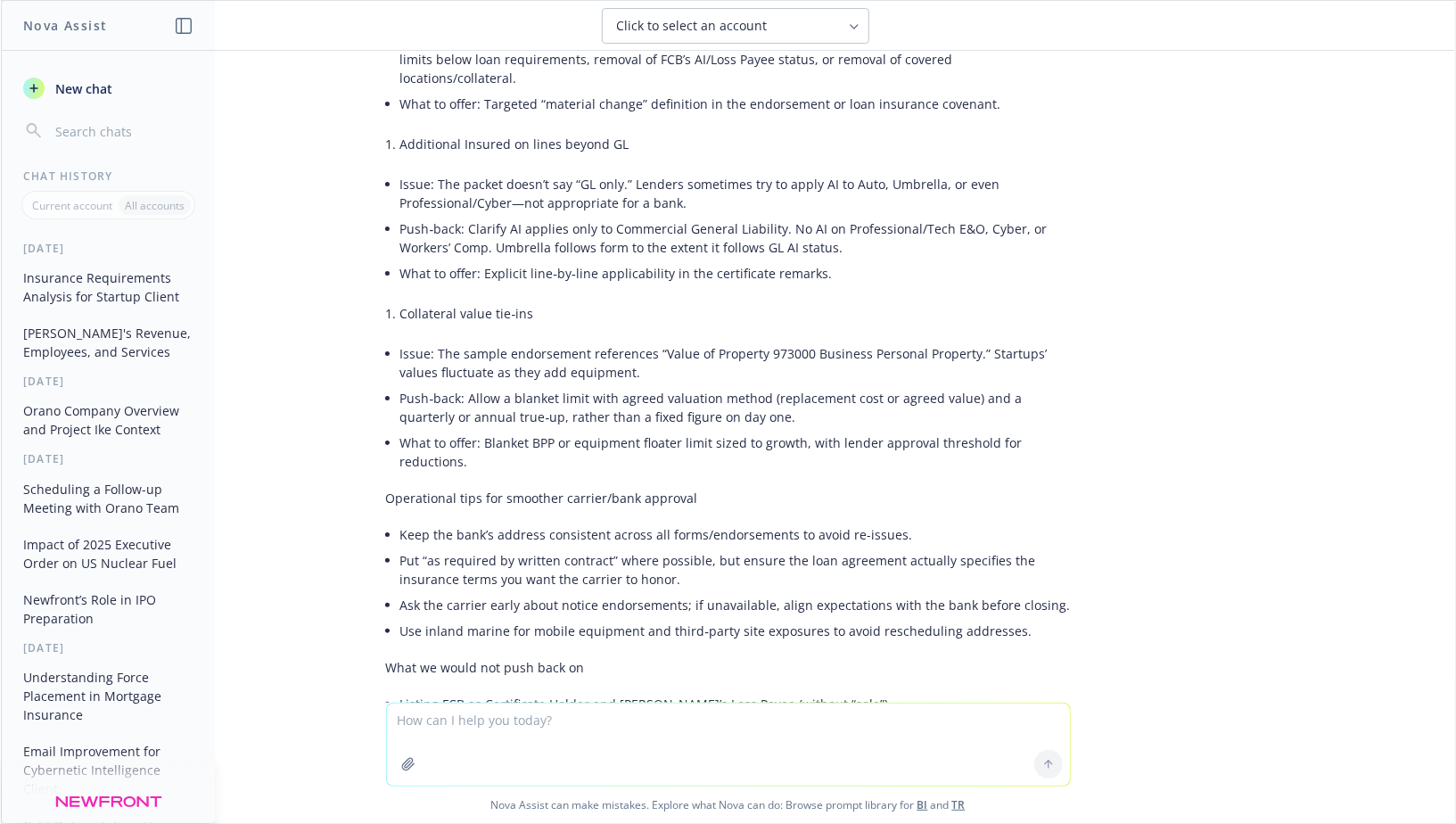
click at [590, 340] on li "Issue: The sample endorsement references “Value of Property 973000 Business Per…" at bounding box center [735, 362] width 671 height 45
click at [639, 340] on li "Issue: The sample endorsement references “Value of Property 973000 Business Per…" at bounding box center [735, 362] width 671 height 45
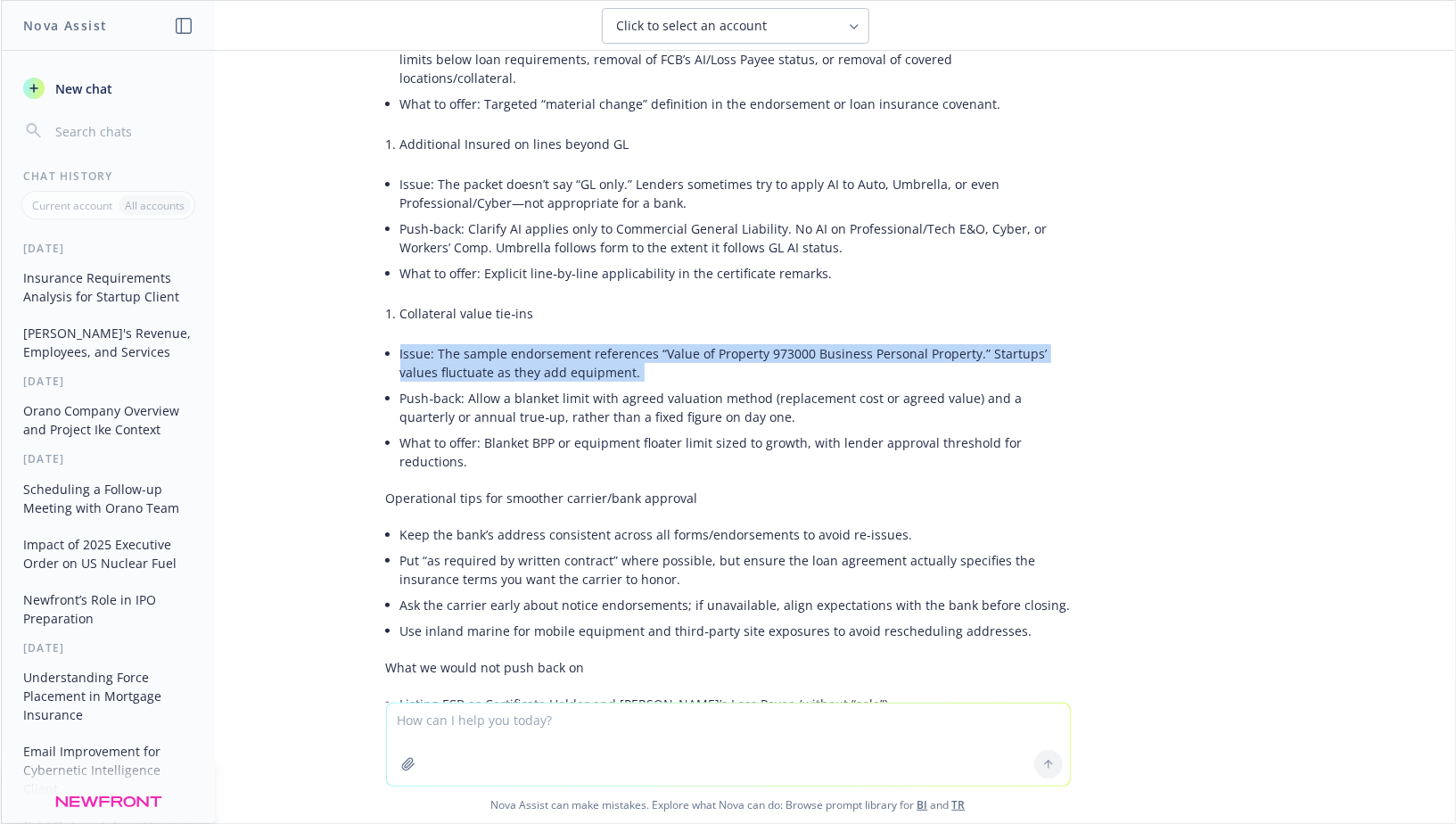
click at [639, 340] on li "Issue: The sample endorsement references “Value of Property 973000 Business Per…" at bounding box center [735, 362] width 671 height 45
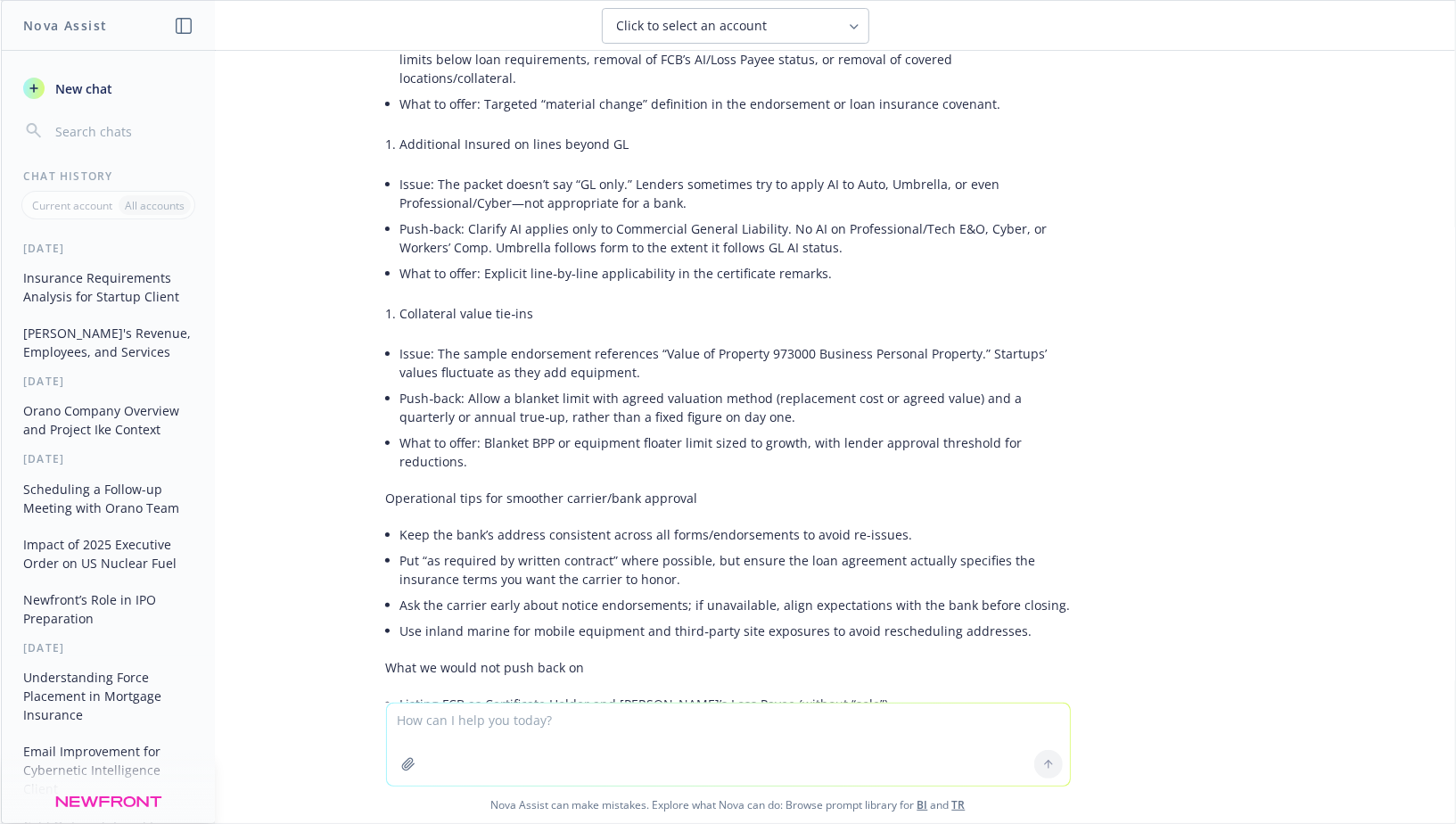
click at [604, 340] on li "Issue: The sample endorsement references “Value of Property 973000 Business Per…" at bounding box center [735, 362] width 671 height 45
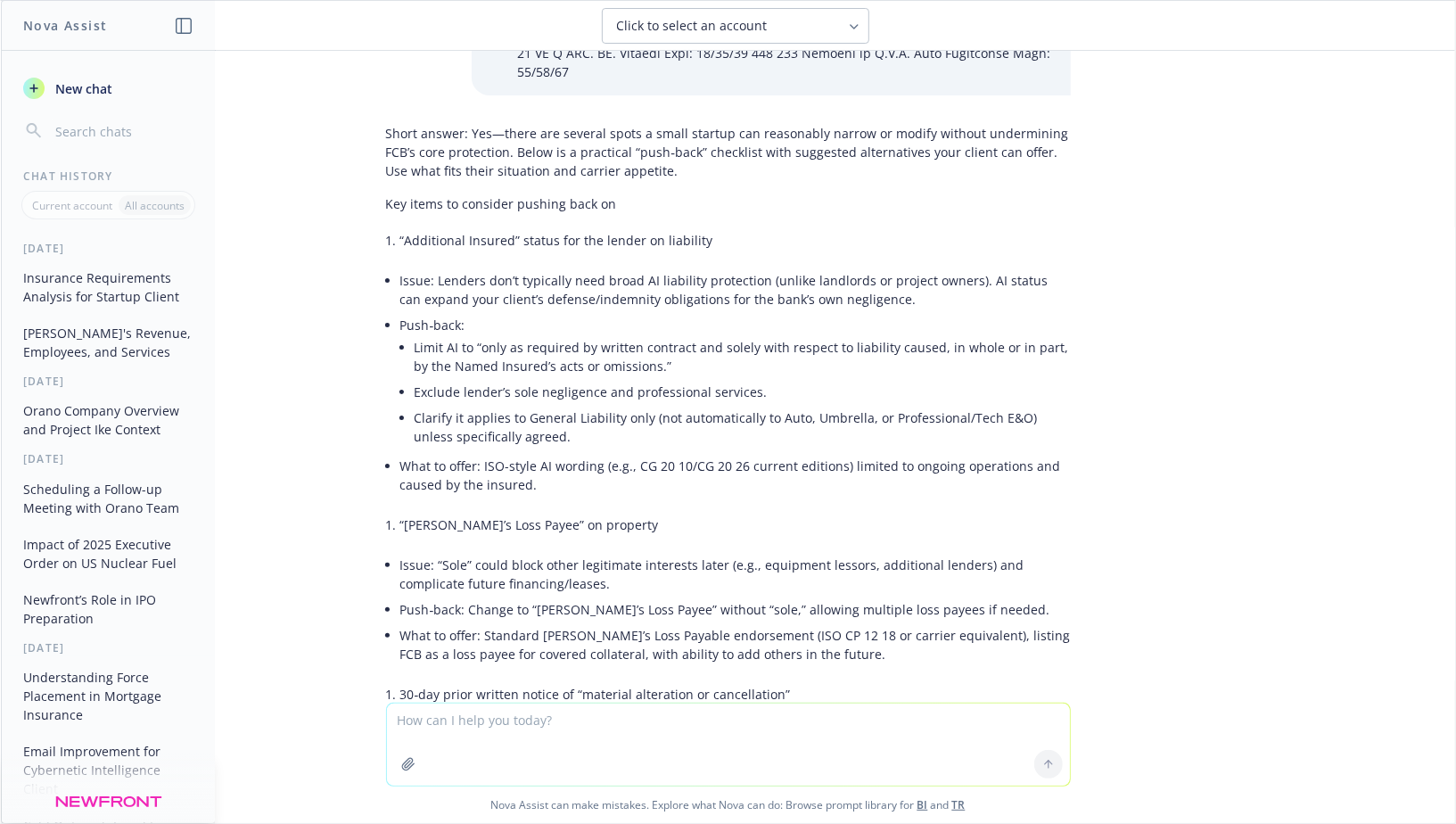
scroll to position [1002, 0]
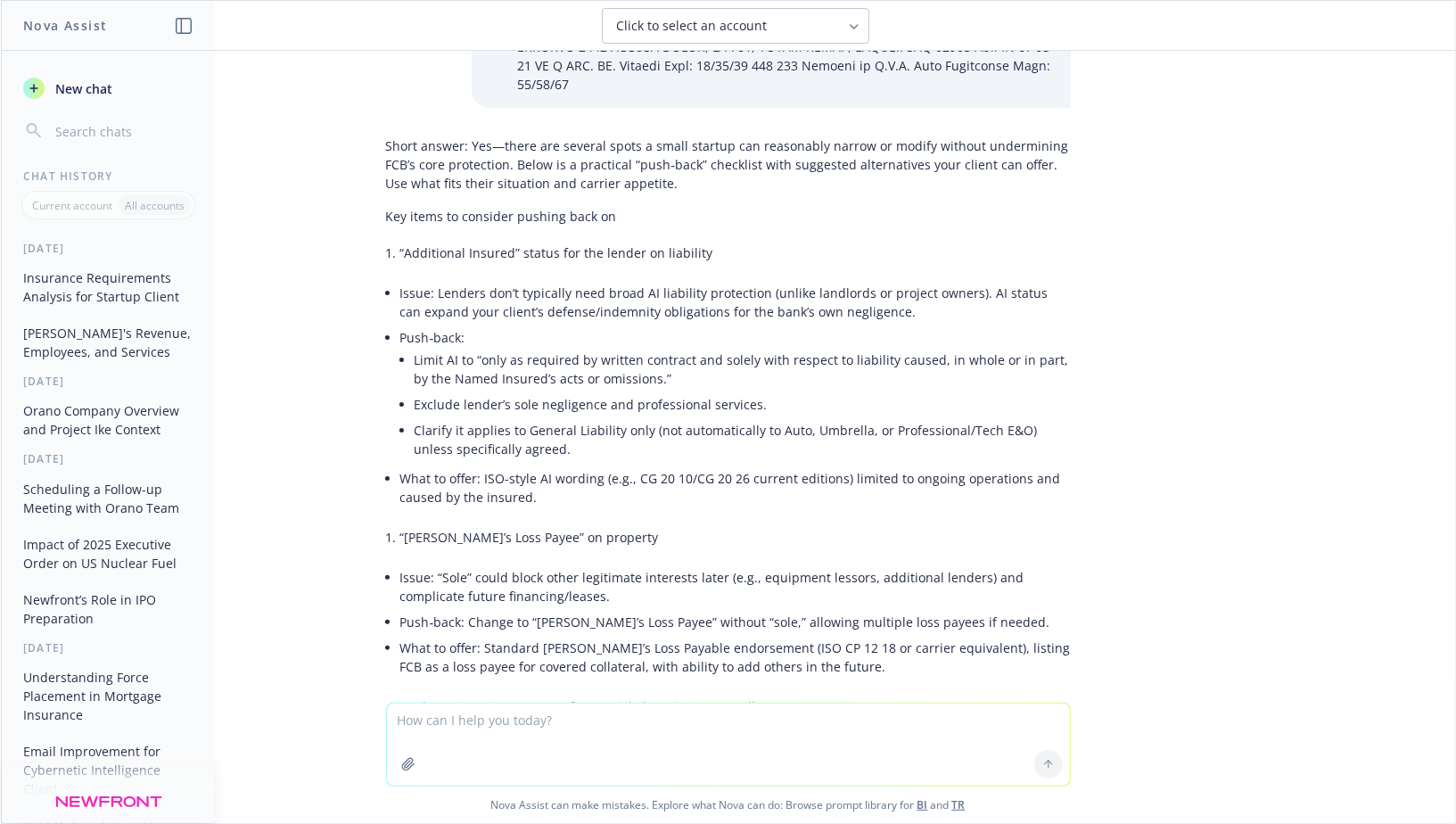
click at [574, 280] on li "Issue: Lenders don’t typically need broad AI liability protection (unlike landl…" at bounding box center [735, 302] width 671 height 45
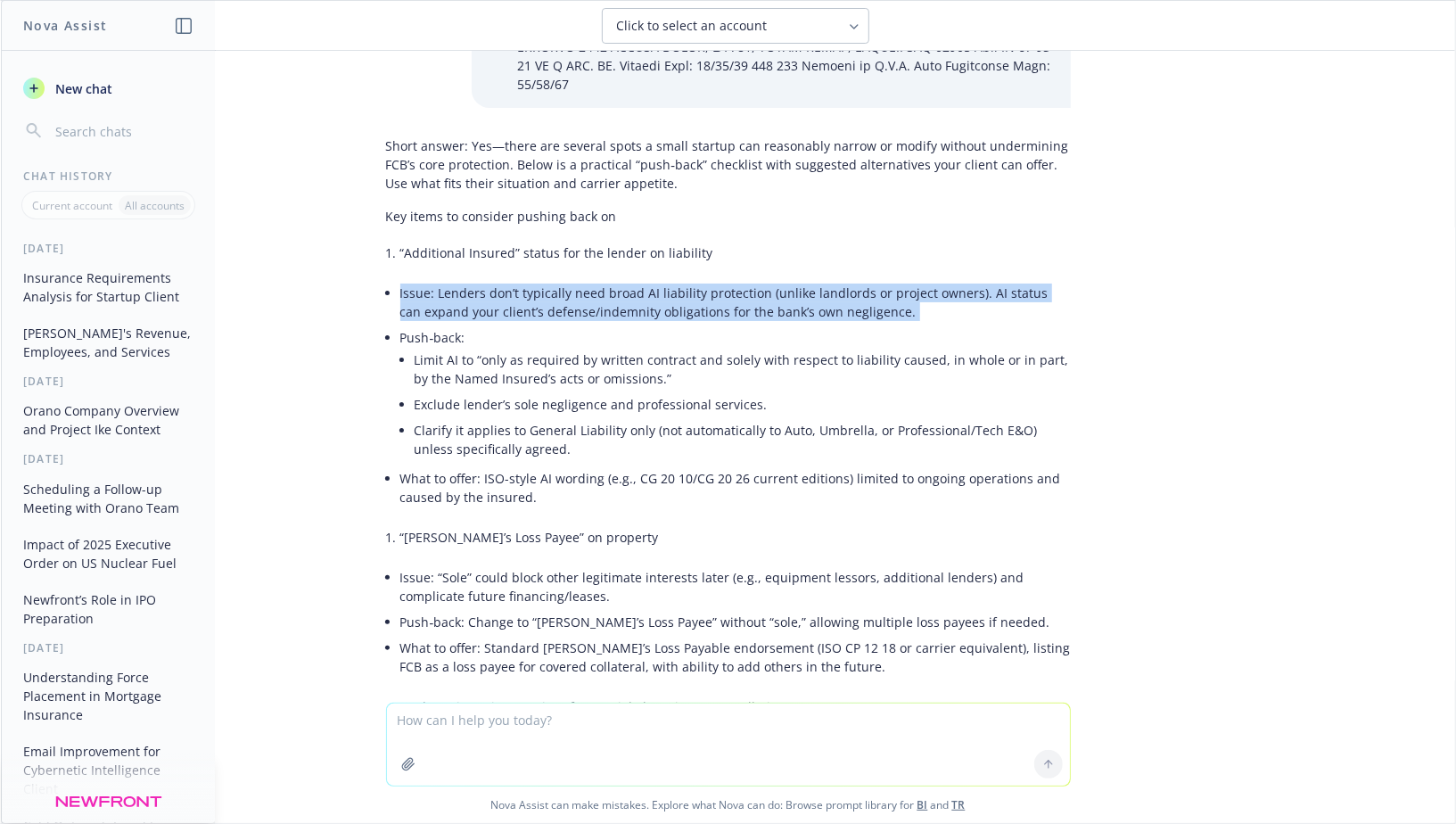
click at [574, 280] on li "Issue: Lenders don’t typically need broad AI liability protection (unlike landl…" at bounding box center [735, 302] width 671 height 45
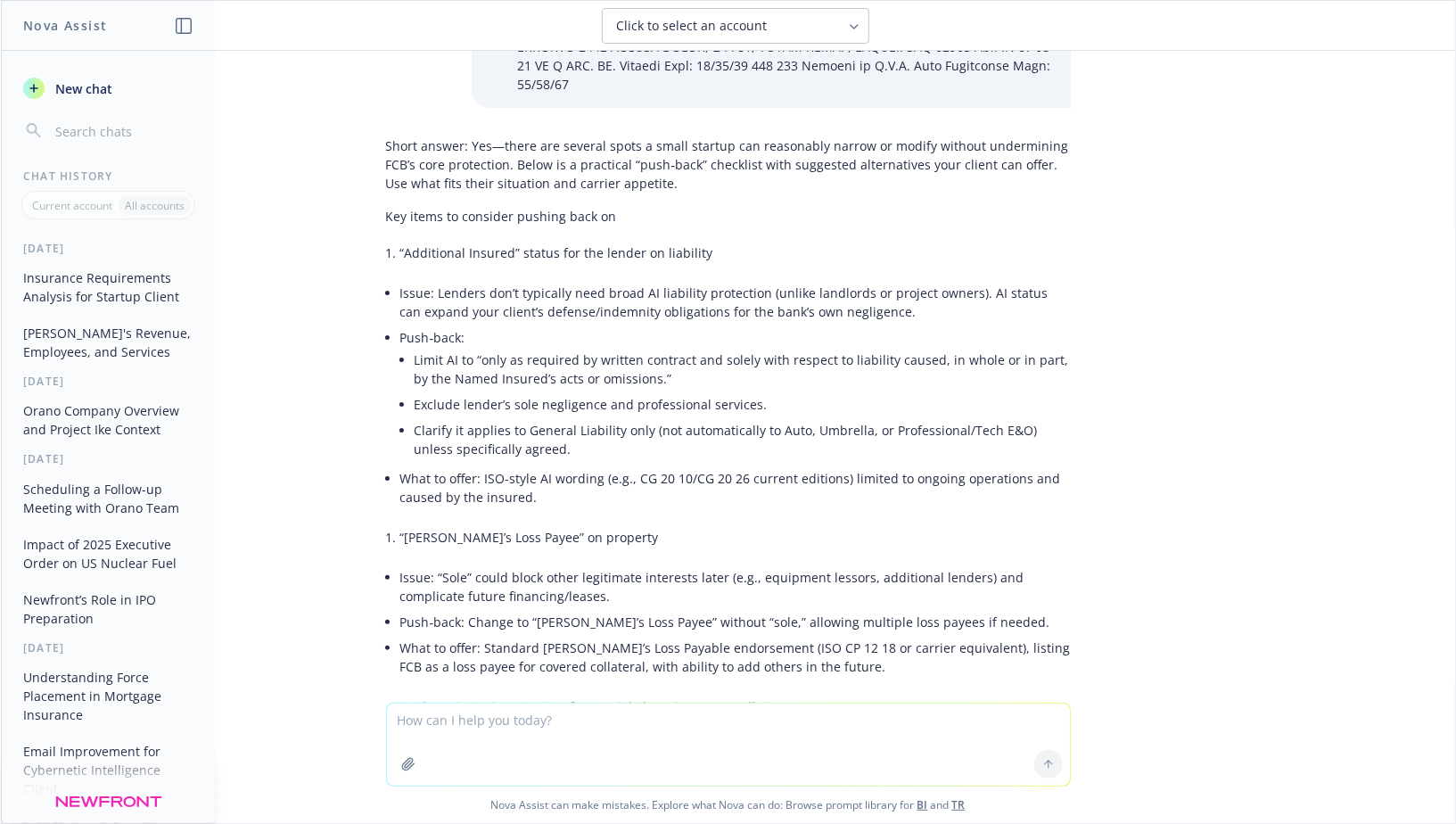
click at [605, 280] on li "Issue: Lenders don’t typically need broad AI liability protection (unlike landl…" at bounding box center [735, 302] width 671 height 45
